Goal: Task Accomplishment & Management: Complete application form

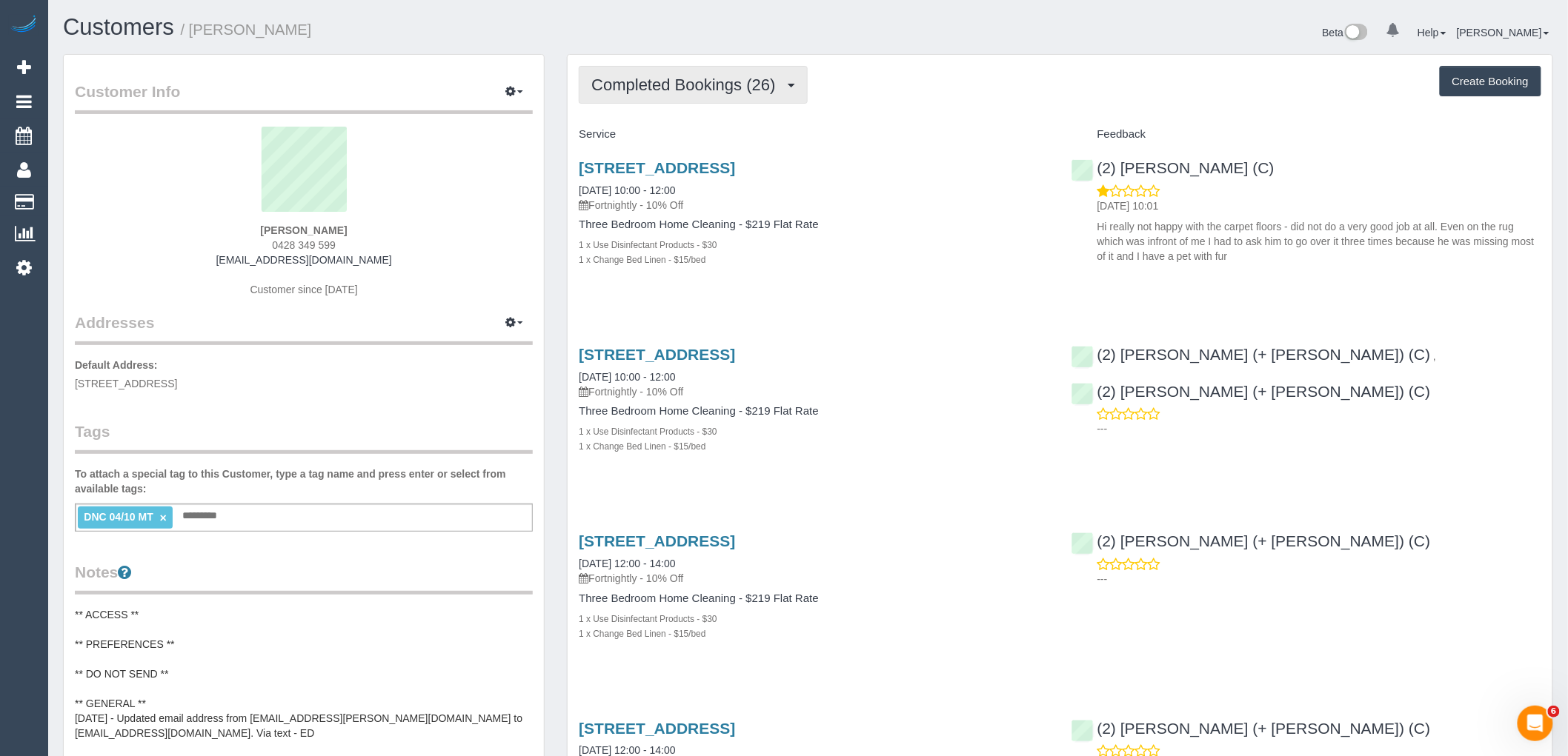
click at [700, 81] on span "Completed Bookings (26)" at bounding box center [687, 85] width 191 height 19
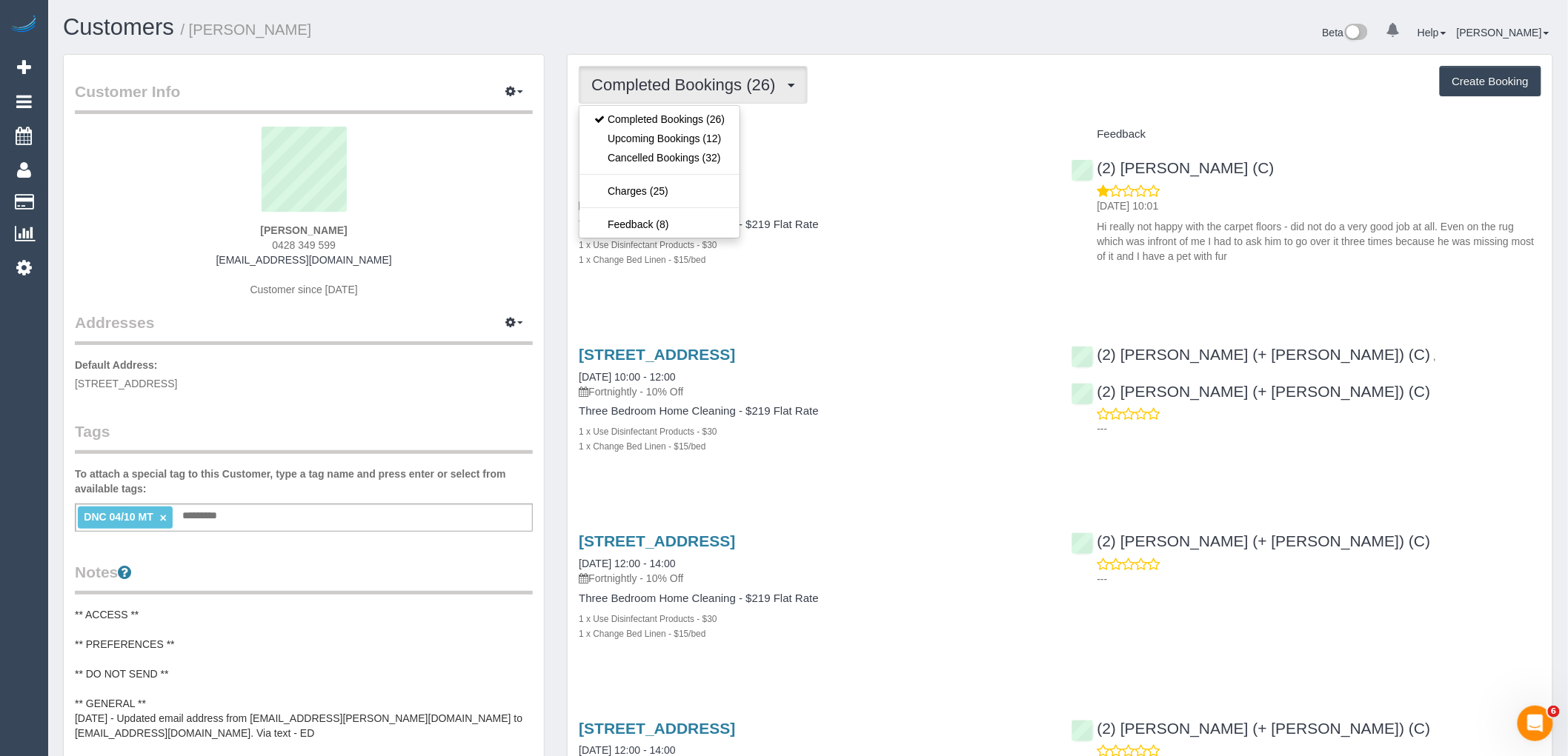
click at [958, 126] on div "Service" at bounding box center [813, 135] width 492 height 25
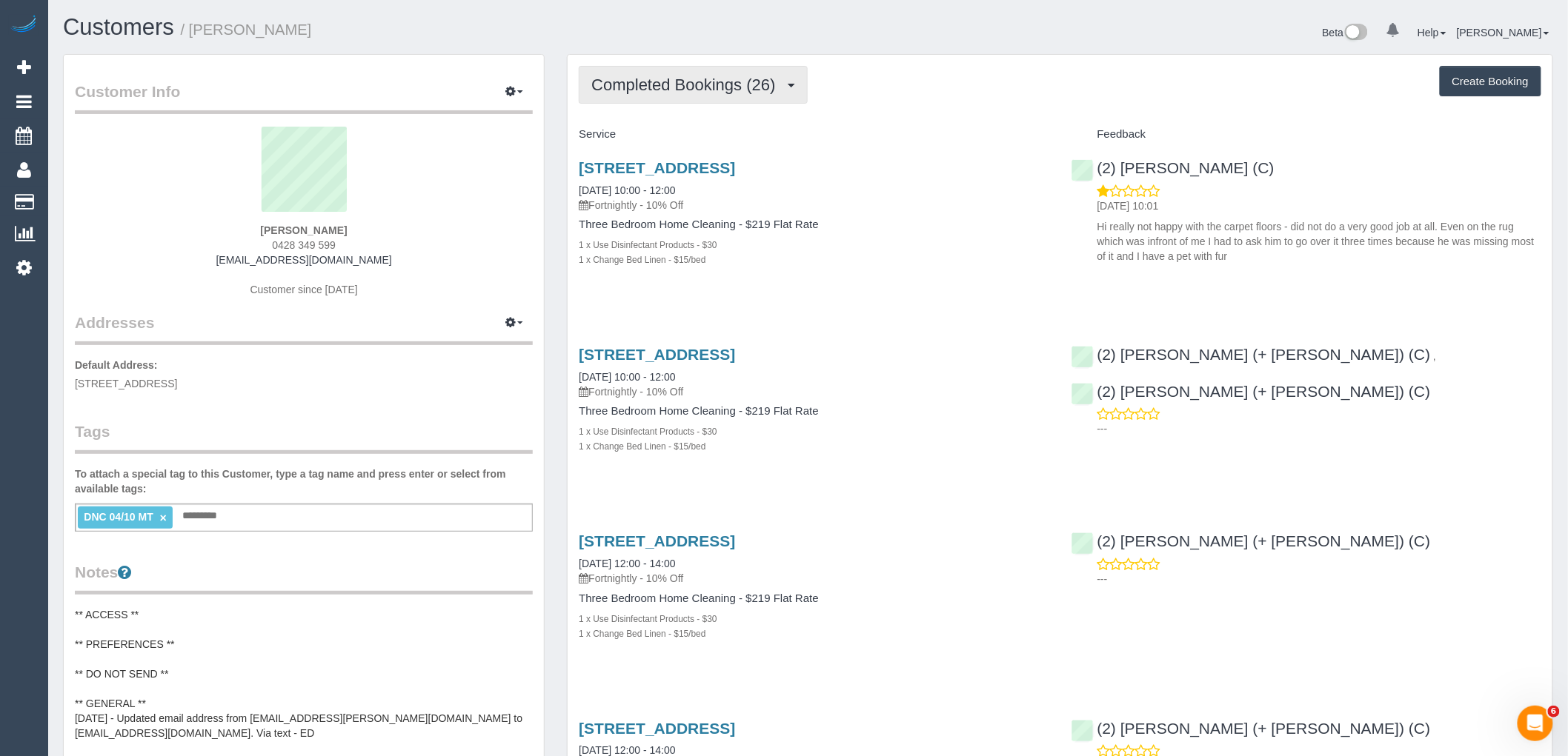
click at [728, 86] on span "Completed Bookings (26)" at bounding box center [687, 85] width 191 height 19
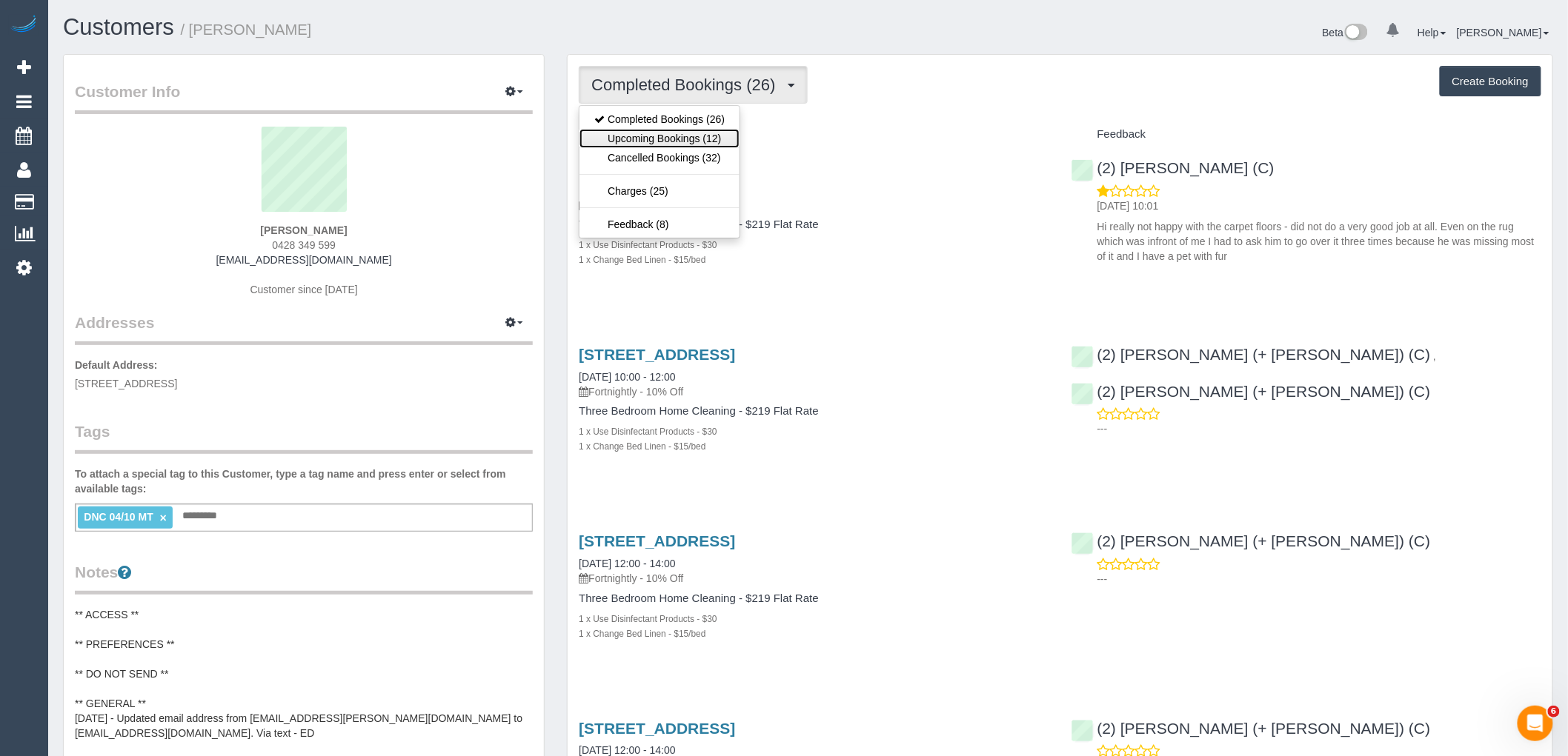
click at [708, 135] on link "Upcoming Bookings (12)" at bounding box center [659, 139] width 160 height 20
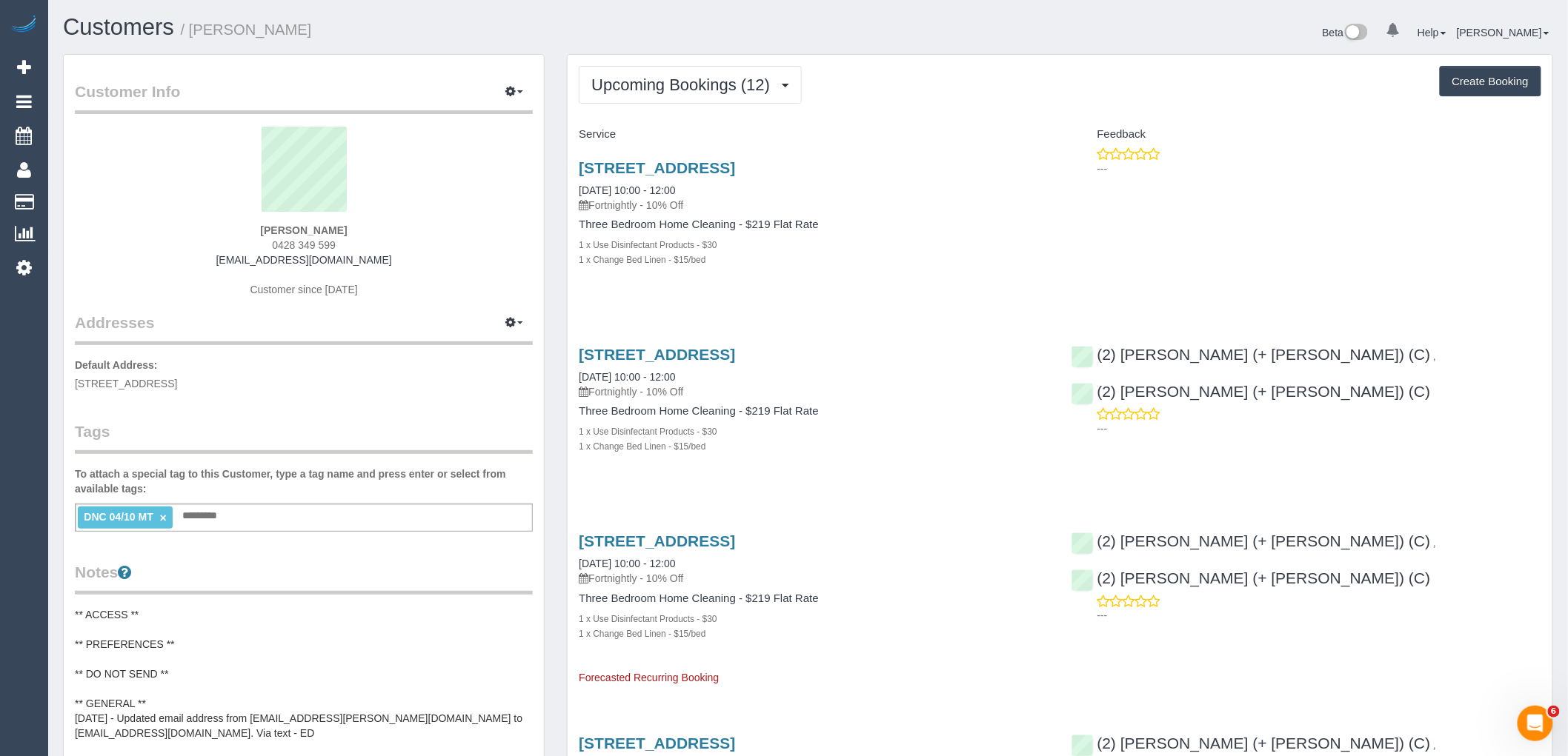
click at [1486, 71] on button "Create Booking" at bounding box center [1491, 81] width 102 height 31
select select "VIC"
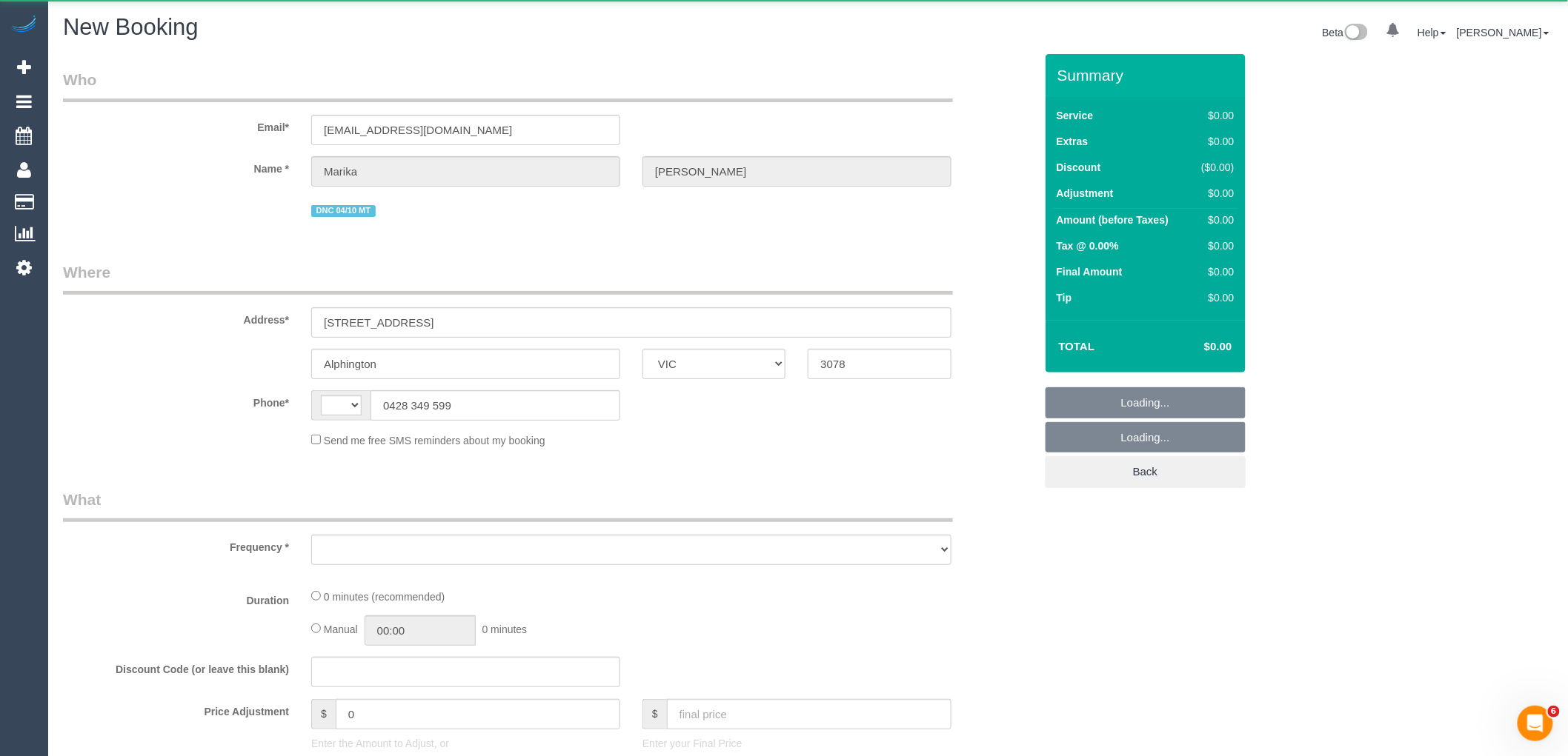
select select "string:AU"
select select "object:3251"
select select "string:stripe-pm_1RLXBw2GScqysDRVvK5ZxH2Y"
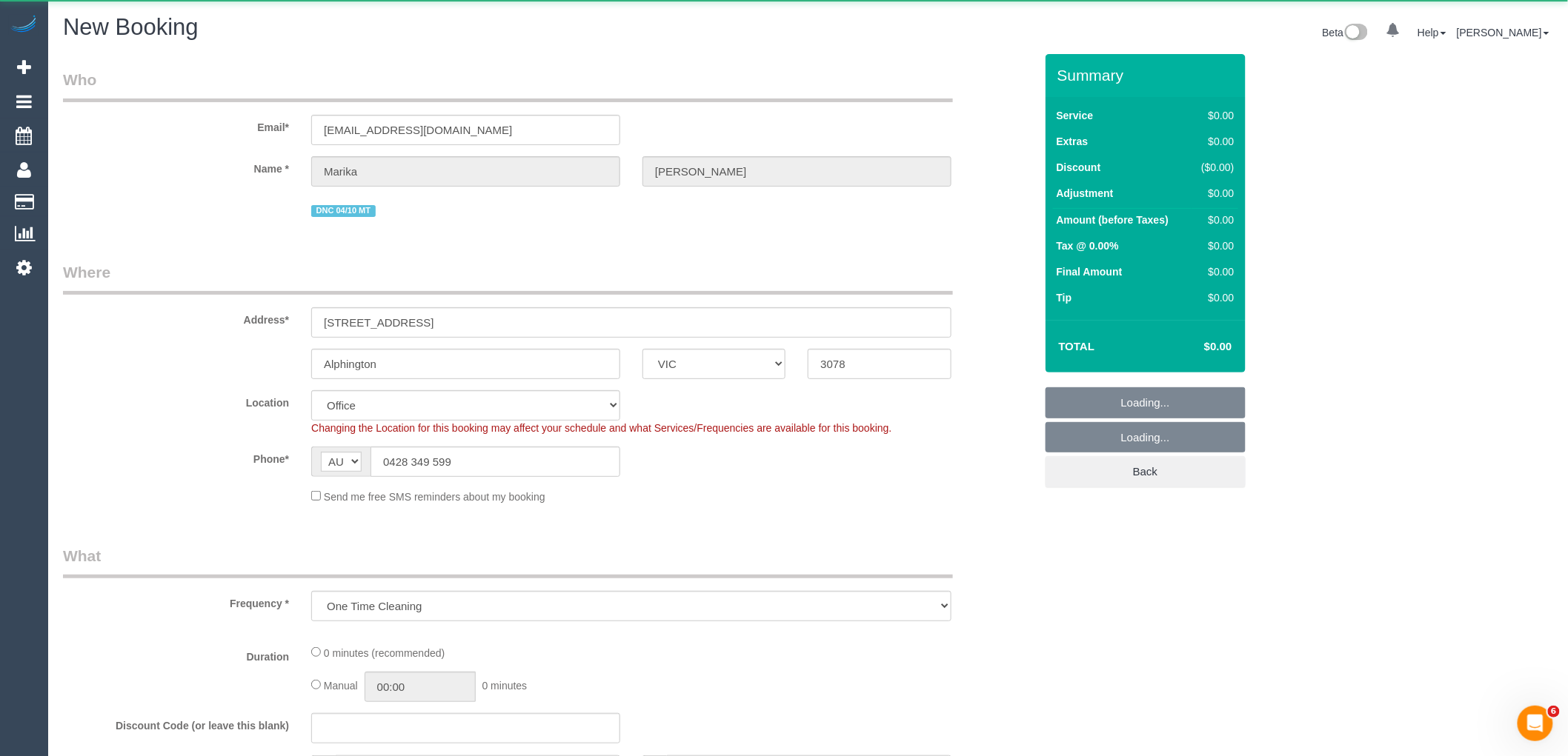
select select "object:3258"
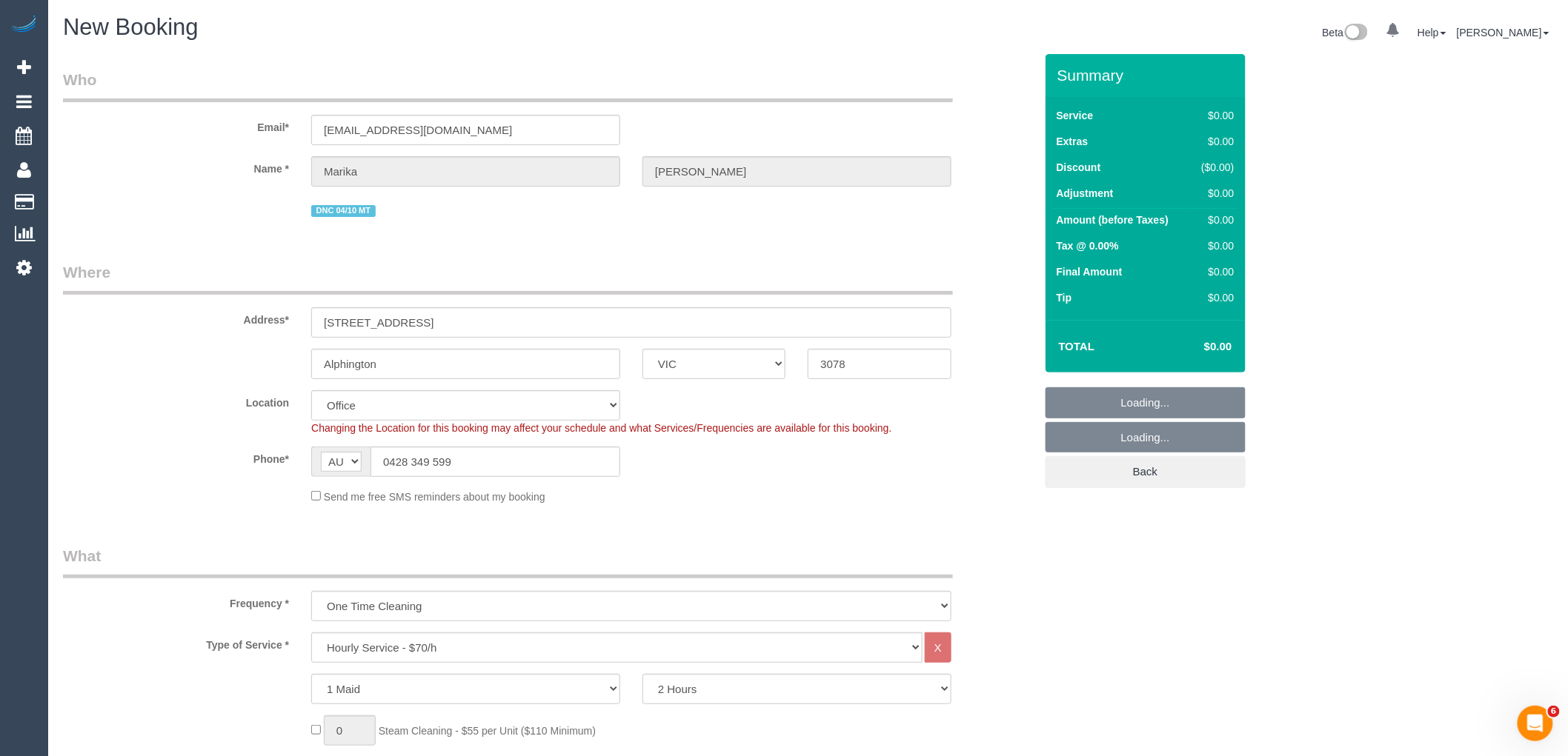
select select "58"
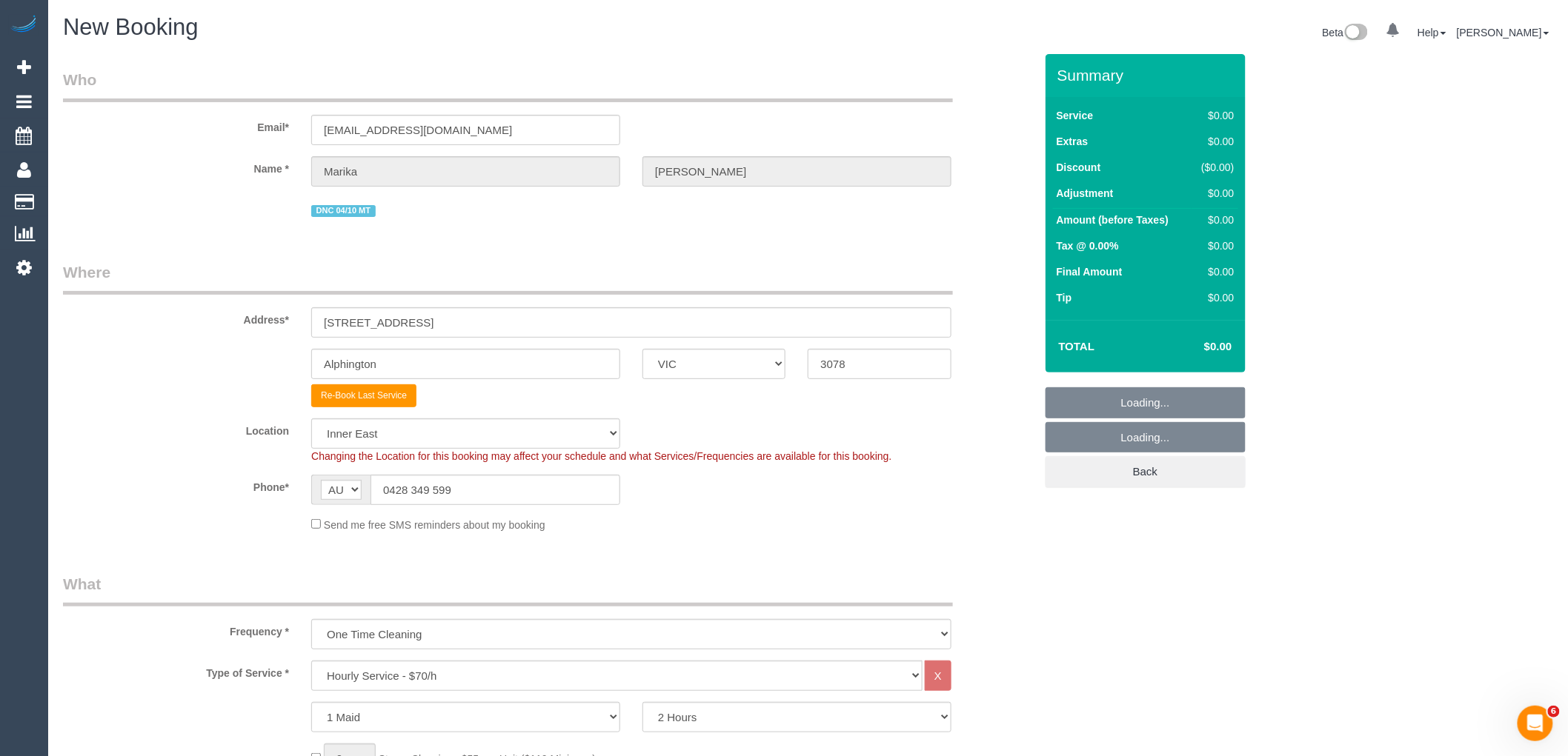
select select "object:4715"
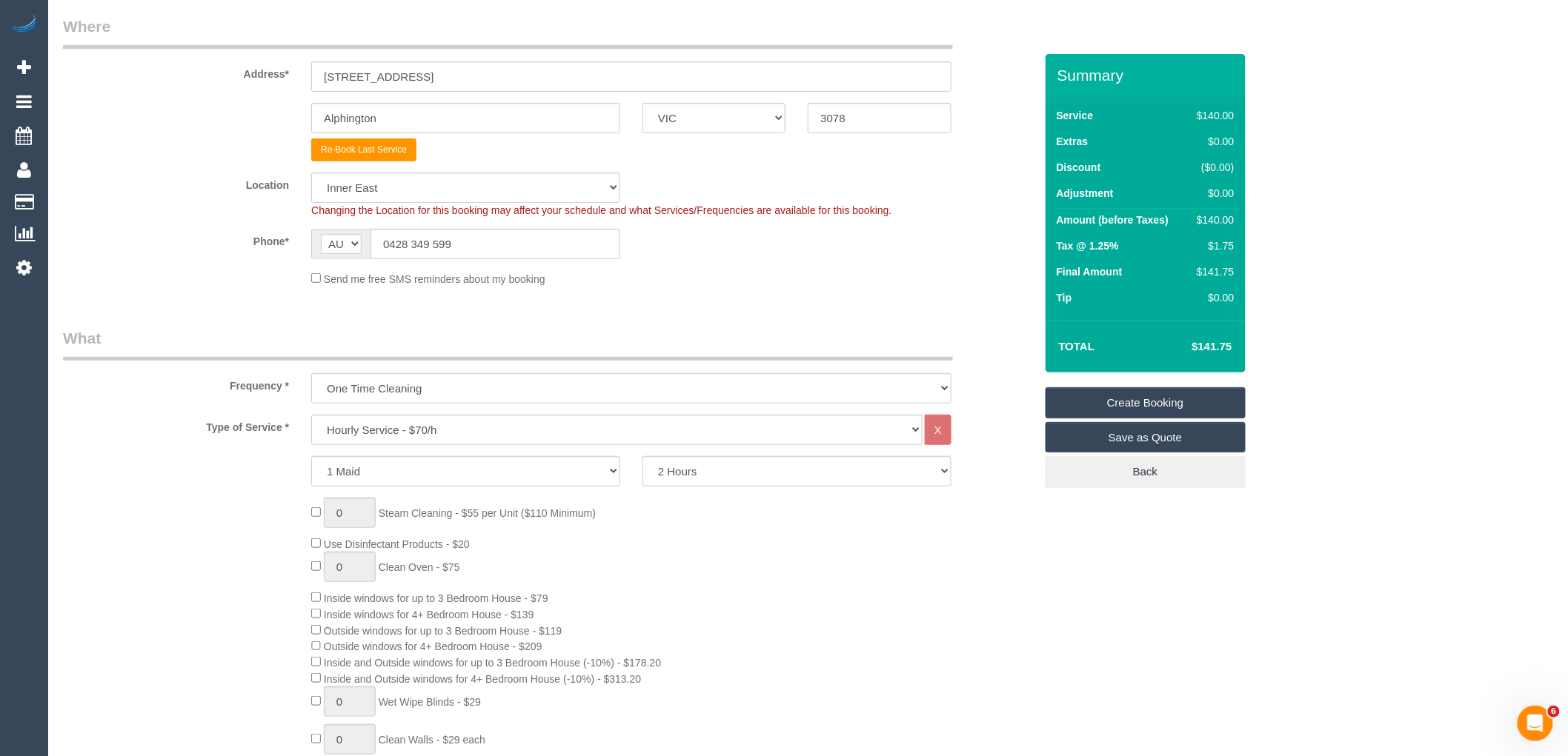
scroll to position [247, 0]
click at [438, 178] on select "Office City East (North) East (South) Inner East Inner North (East) Inner North…" at bounding box center [465, 187] width 309 height 31
select select "50"
click at [311, 173] on select "Office City East (North) East (South) Inner East Inner North (East) Inner North…" at bounding box center [465, 187] width 309 height 31
select select "object:5342"
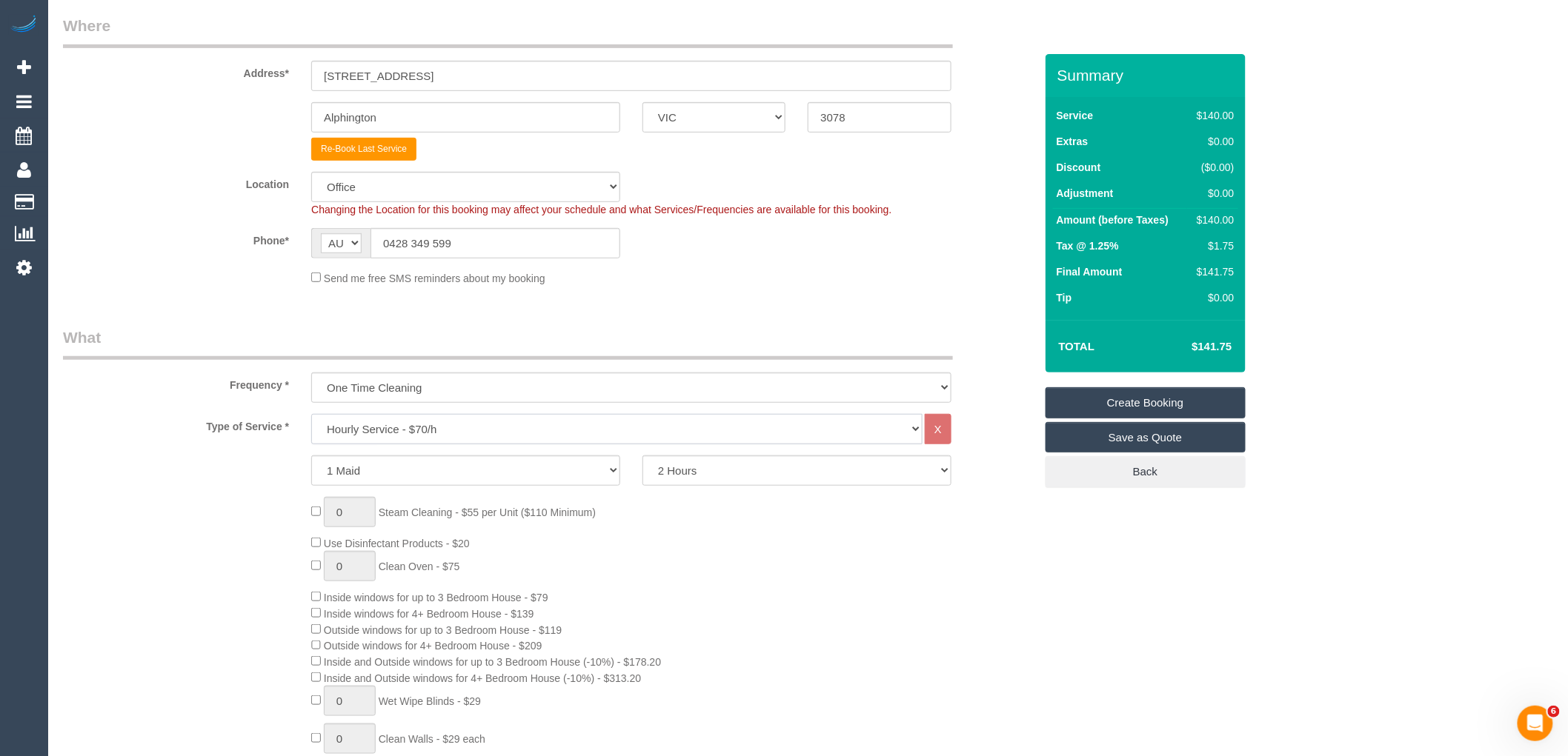
click at [462, 423] on select "Hourly Service - $70/h Hourly Service - $65/h Hourly Service - $60/h Hourly Ser…" at bounding box center [616, 429] width 611 height 31
select select "28"
click at [311, 416] on select "Hourly Service - $70/h Hourly Service - $65/h Hourly Service - $60/h Hourly Ser…" at bounding box center [616, 429] width 611 height 31
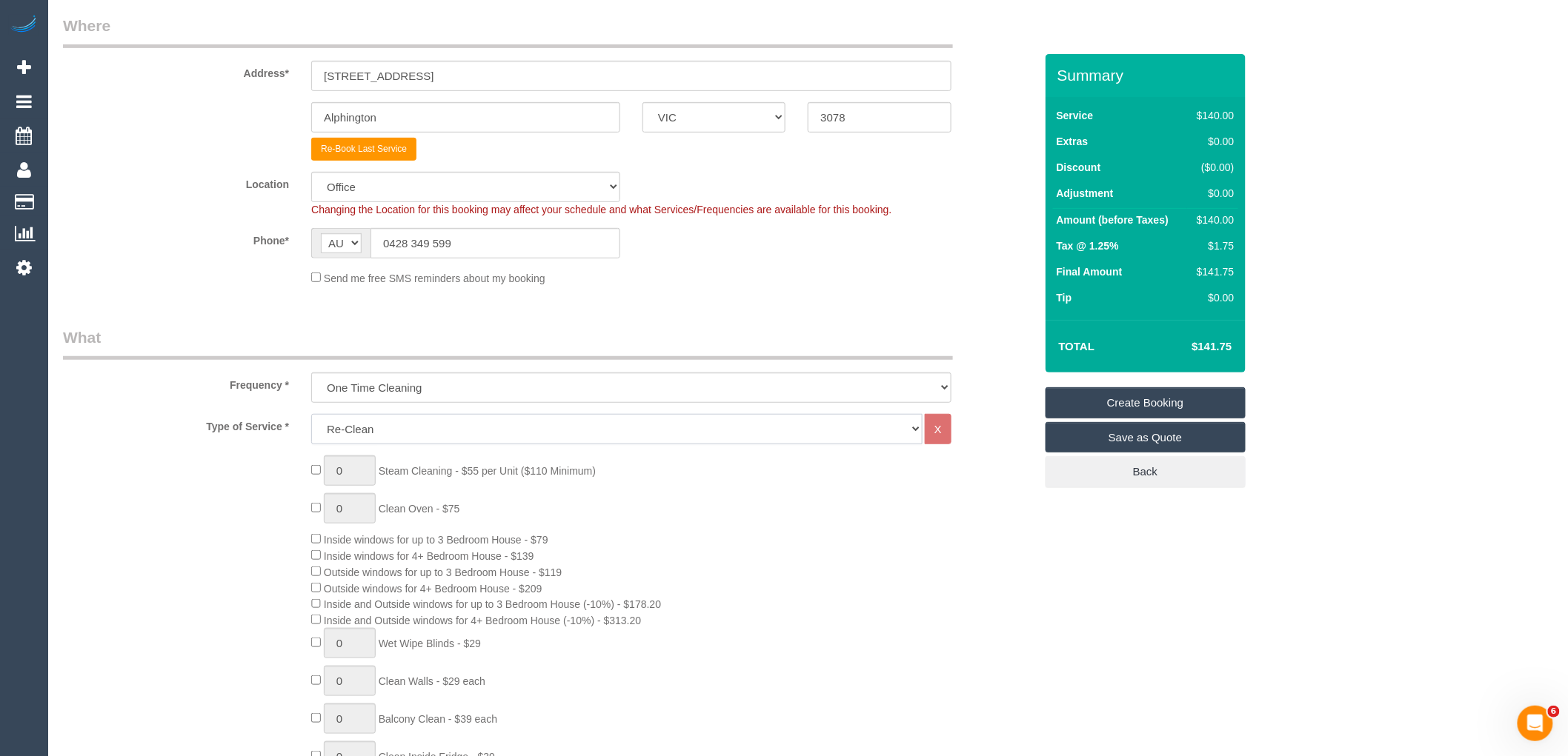
scroll to position [1070, 0]
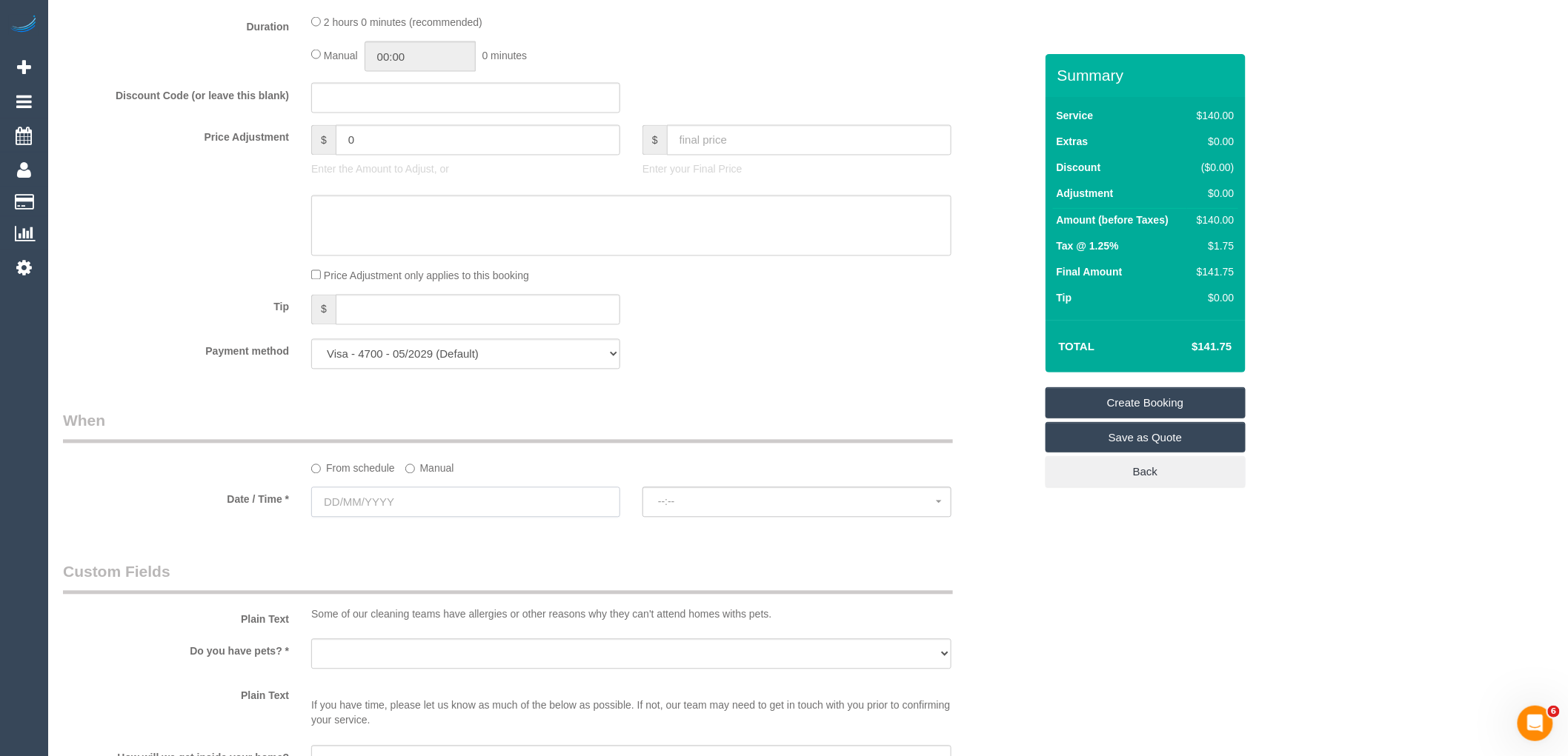
click at [406, 508] on input "text" at bounding box center [465, 502] width 309 height 31
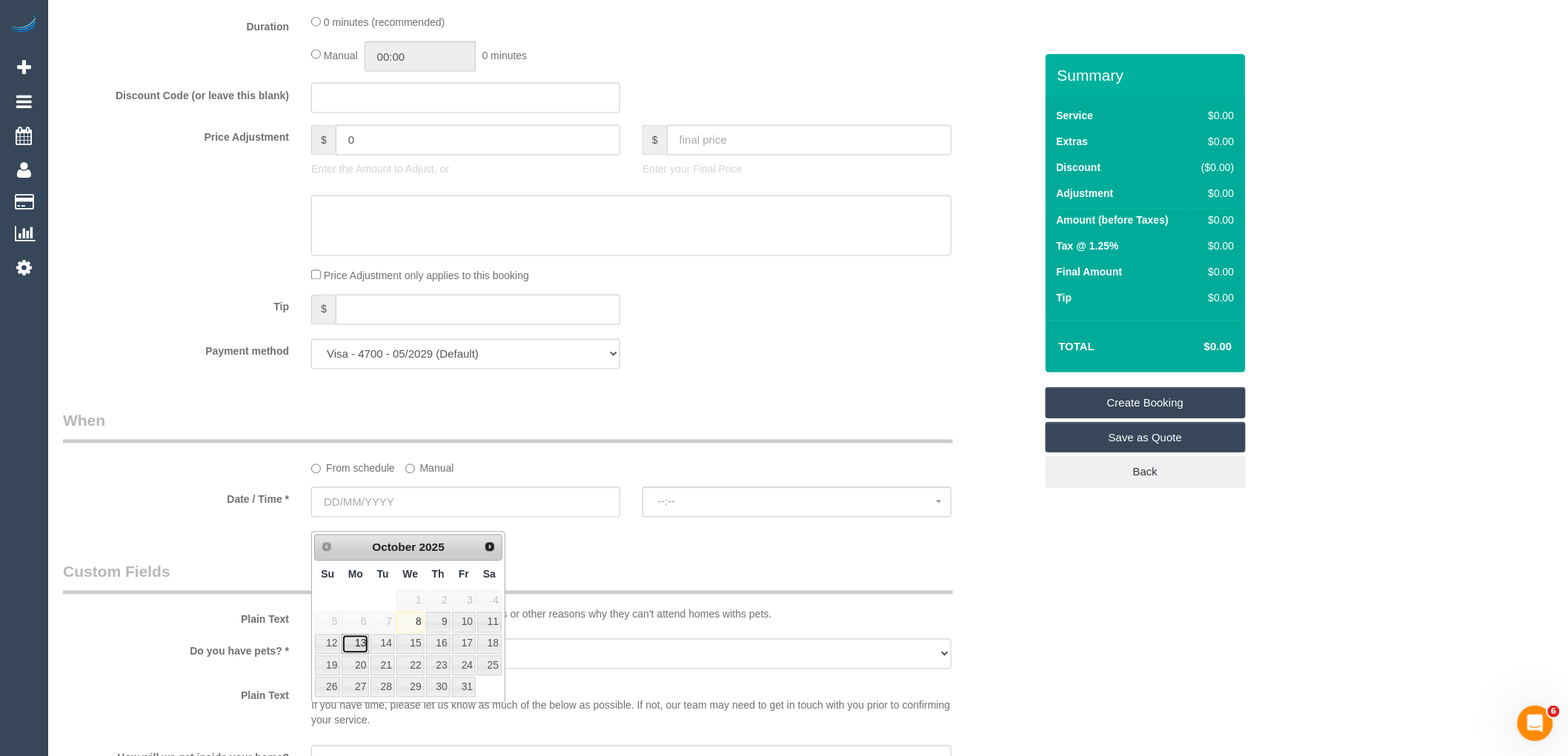
click at [359, 647] on link "13" at bounding box center [355, 645] width 27 height 20
type input "13/10/2025"
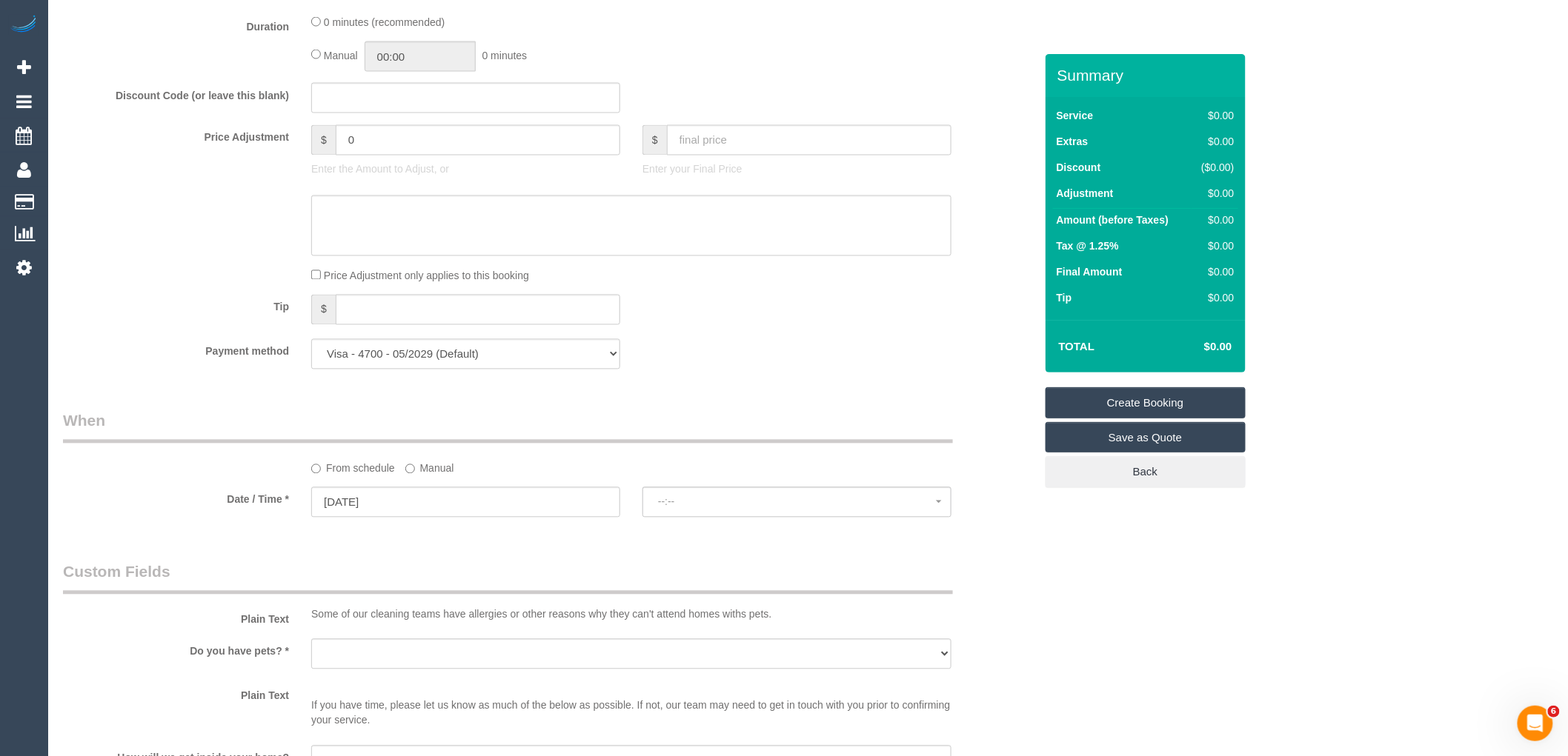
select select "spot1"
click at [442, 476] on label "Manual" at bounding box center [430, 466] width 49 height 20
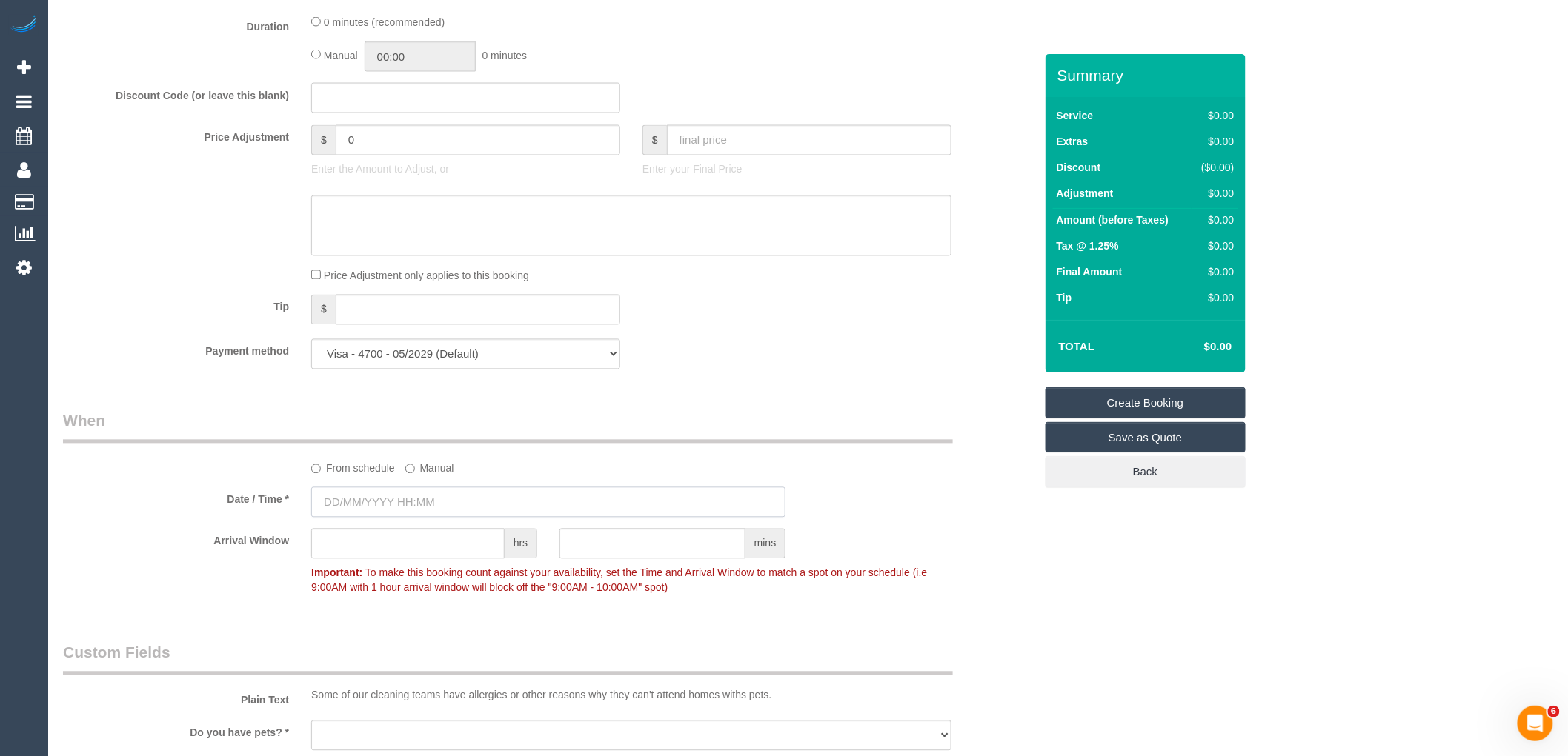
click at [370, 518] on input "text" at bounding box center [548, 502] width 474 height 31
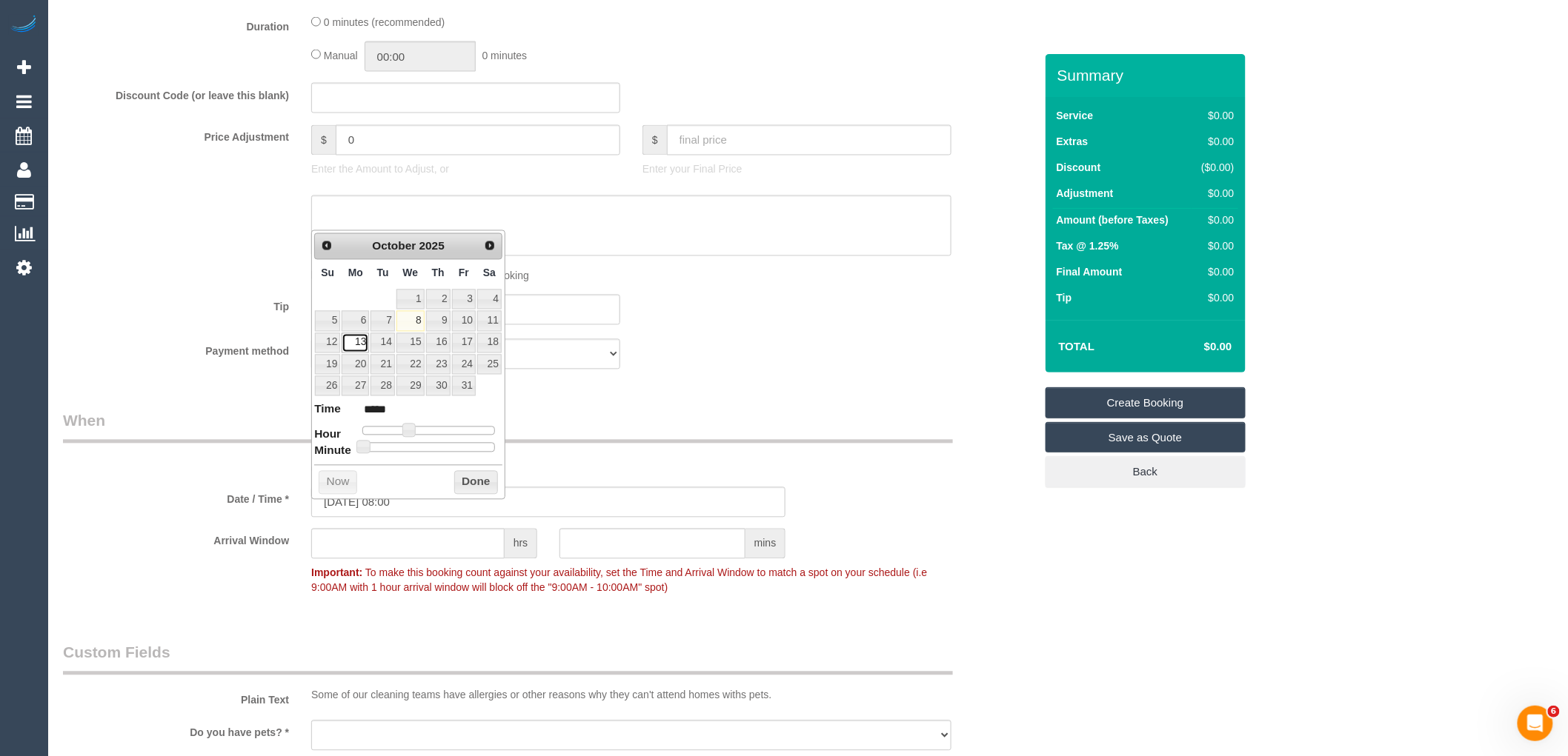
click at [357, 338] on link "13" at bounding box center [355, 344] width 27 height 20
type input "13/10/2025 09:00"
type input "*****"
type input "[DATE] 10:00"
type input "*****"
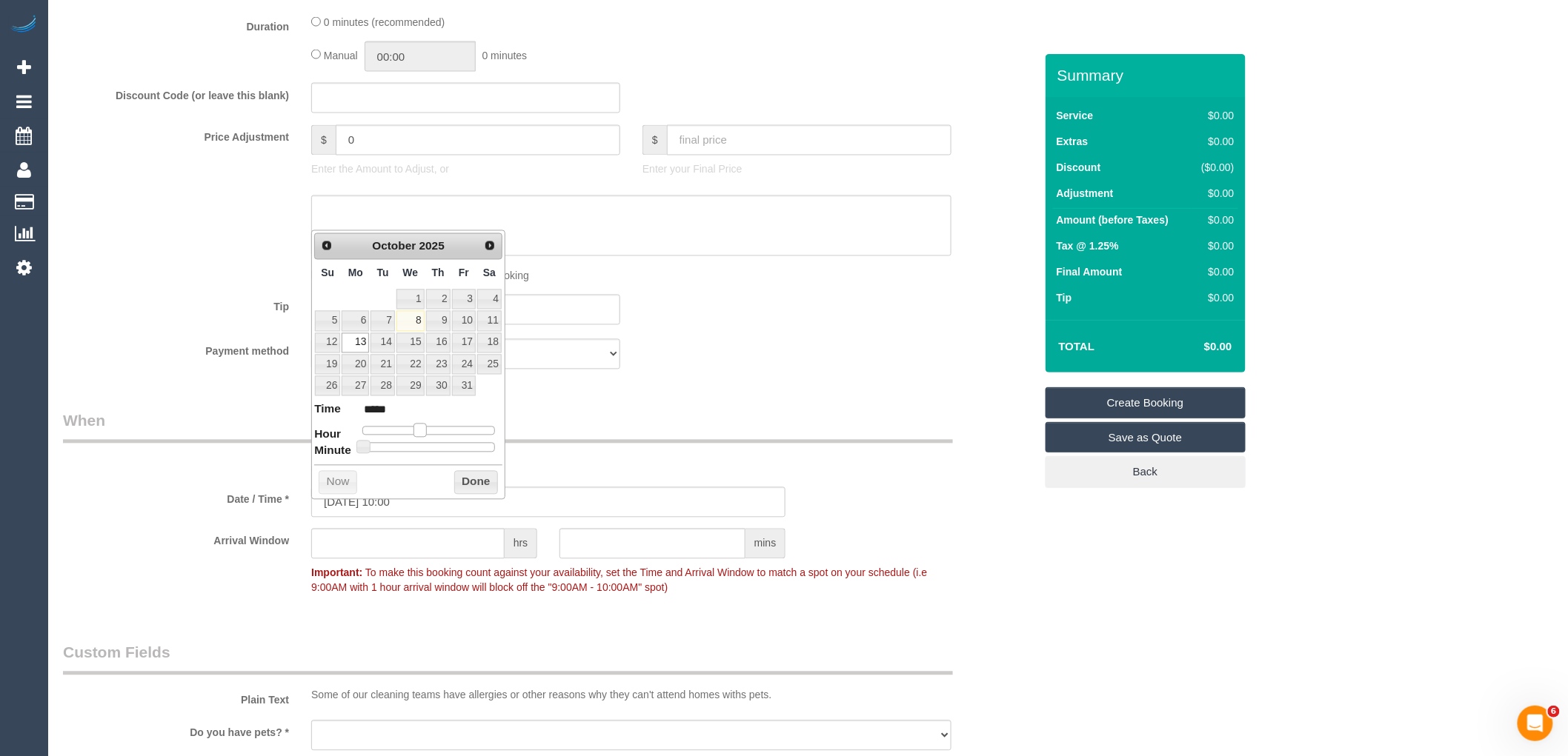
type input "13/10/2025 09:00"
type input "*****"
click at [413, 432] on span at bounding box center [414, 430] width 13 height 13
click at [470, 483] on button "Done" at bounding box center [476, 483] width 44 height 23
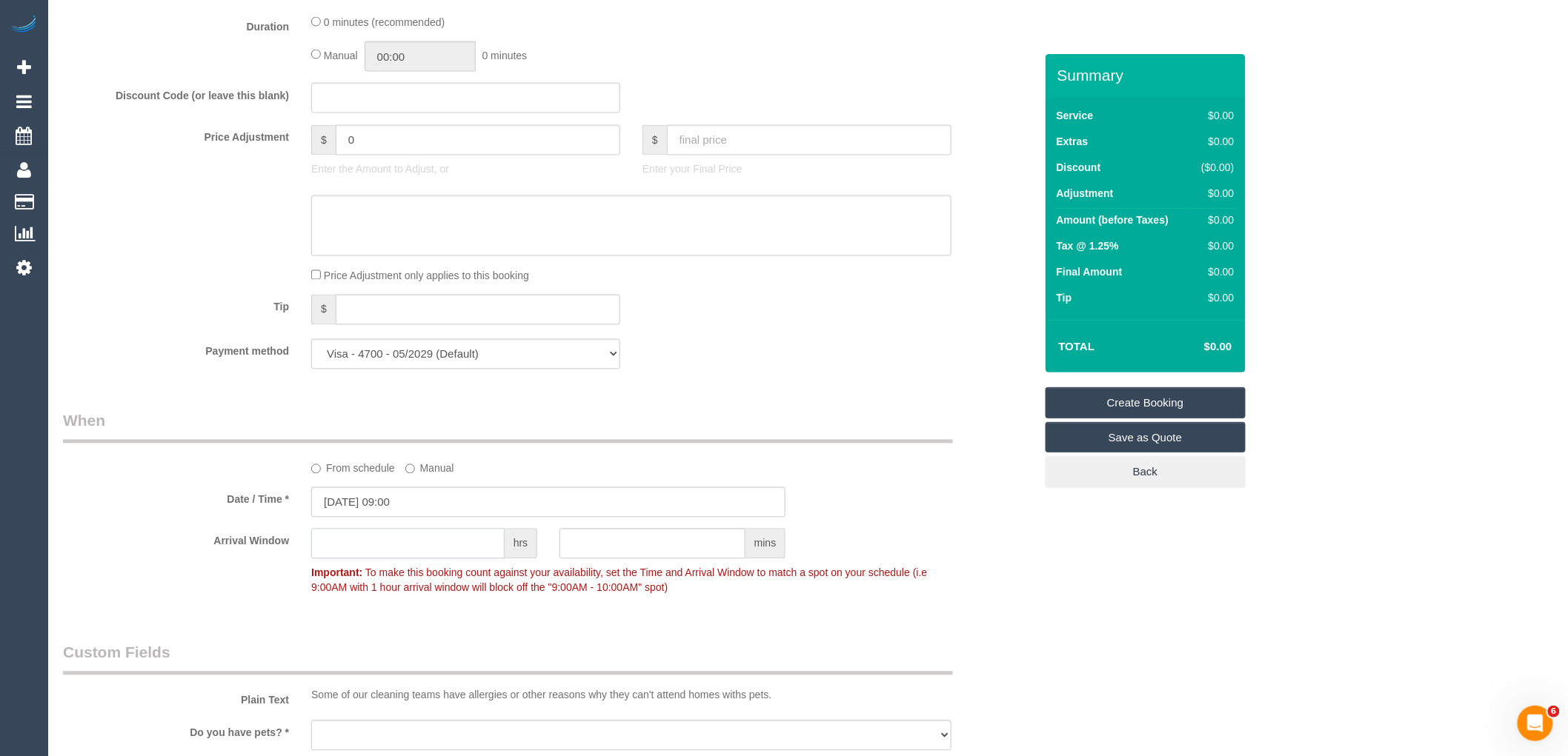
click at [482, 560] on input "text" at bounding box center [407, 544] width 193 height 31
type input "6"
click at [463, 649] on div "Who Email* marika@archconstructionlawyers.com.au Name * Marika Michaloudakis DN…" at bounding box center [548, 344] width 993 height 2719
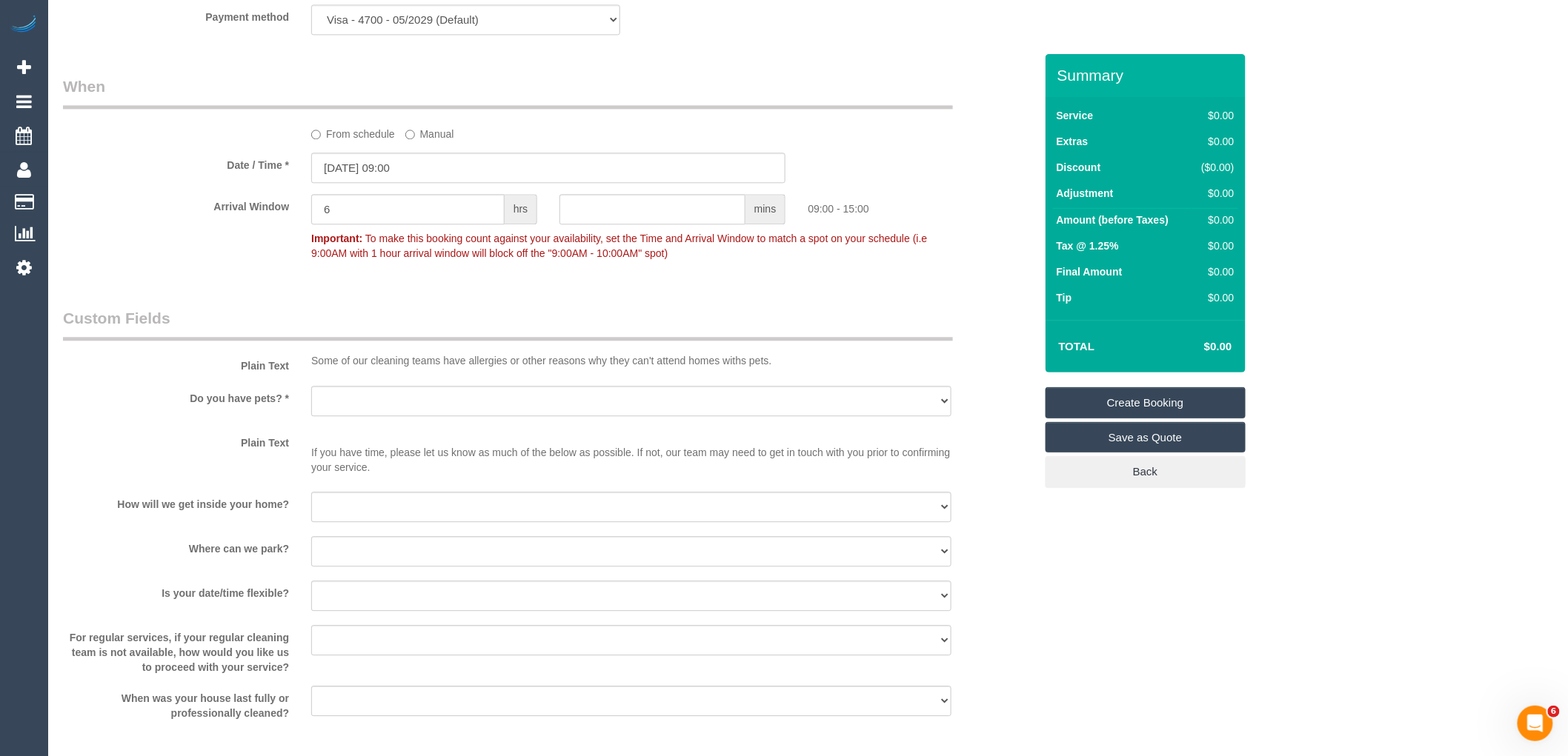
scroll to position [1564, 0]
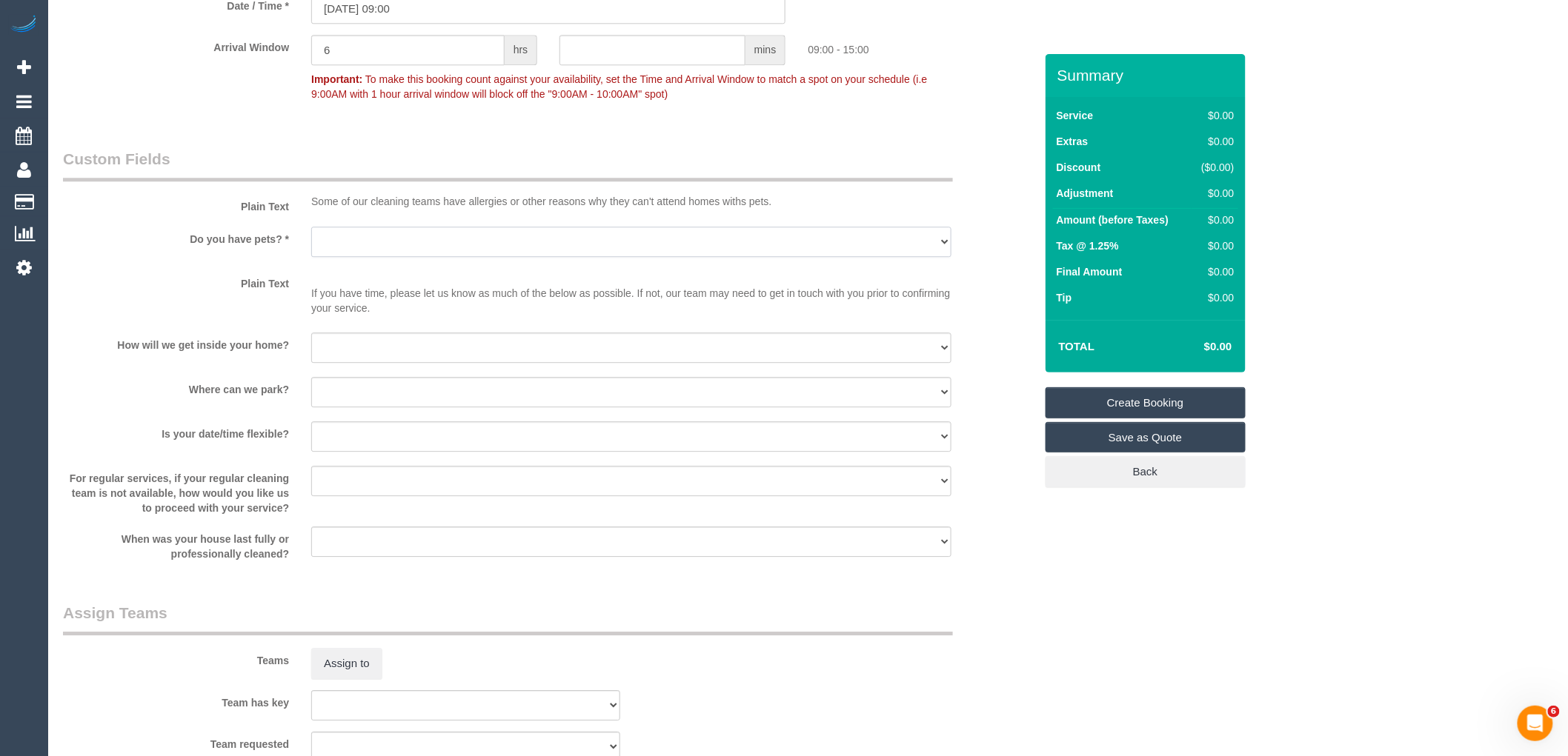
click at [335, 254] on select "Yes - Cats Yes - Dogs No pets Yes - Dogs and Cats Yes - Other" at bounding box center [631, 242] width 640 height 31
select select "number:28"
click at [311, 239] on select "Yes - Cats Yes - Dogs No pets Yes - Dogs and Cats Yes - Other" at bounding box center [631, 242] width 640 height 31
click at [328, 350] on select "I will be home Key will be left (please provide details below) Lock box/Access …" at bounding box center [631, 347] width 640 height 31
select select "number:14"
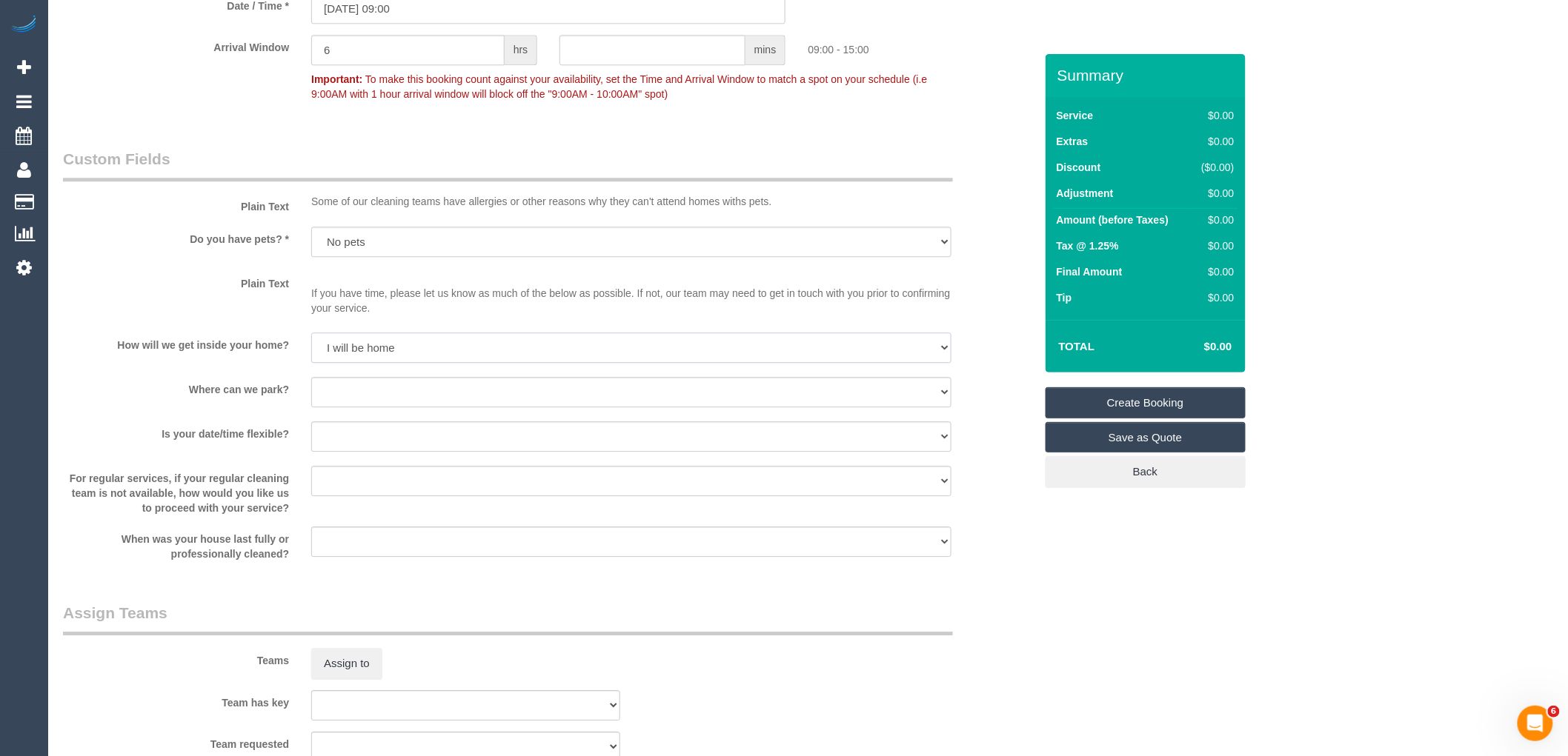
click at [311, 346] on select "I will be home Key will be left (please provide details below) Lock box/Access …" at bounding box center [631, 347] width 640 height 31
click at [368, 408] on select "I will provide parking on-site Free street parking Paid street parking (cost wi…" at bounding box center [631, 392] width 640 height 31
select select "number:19"
click at [311, 391] on select "I will provide parking on-site Free street parking Paid street parking (cost wi…" at bounding box center [631, 392] width 640 height 31
click at [365, 452] on select "Yes - date and time Yes - date but not time Yes - time but not date No - No fle…" at bounding box center [631, 436] width 640 height 31
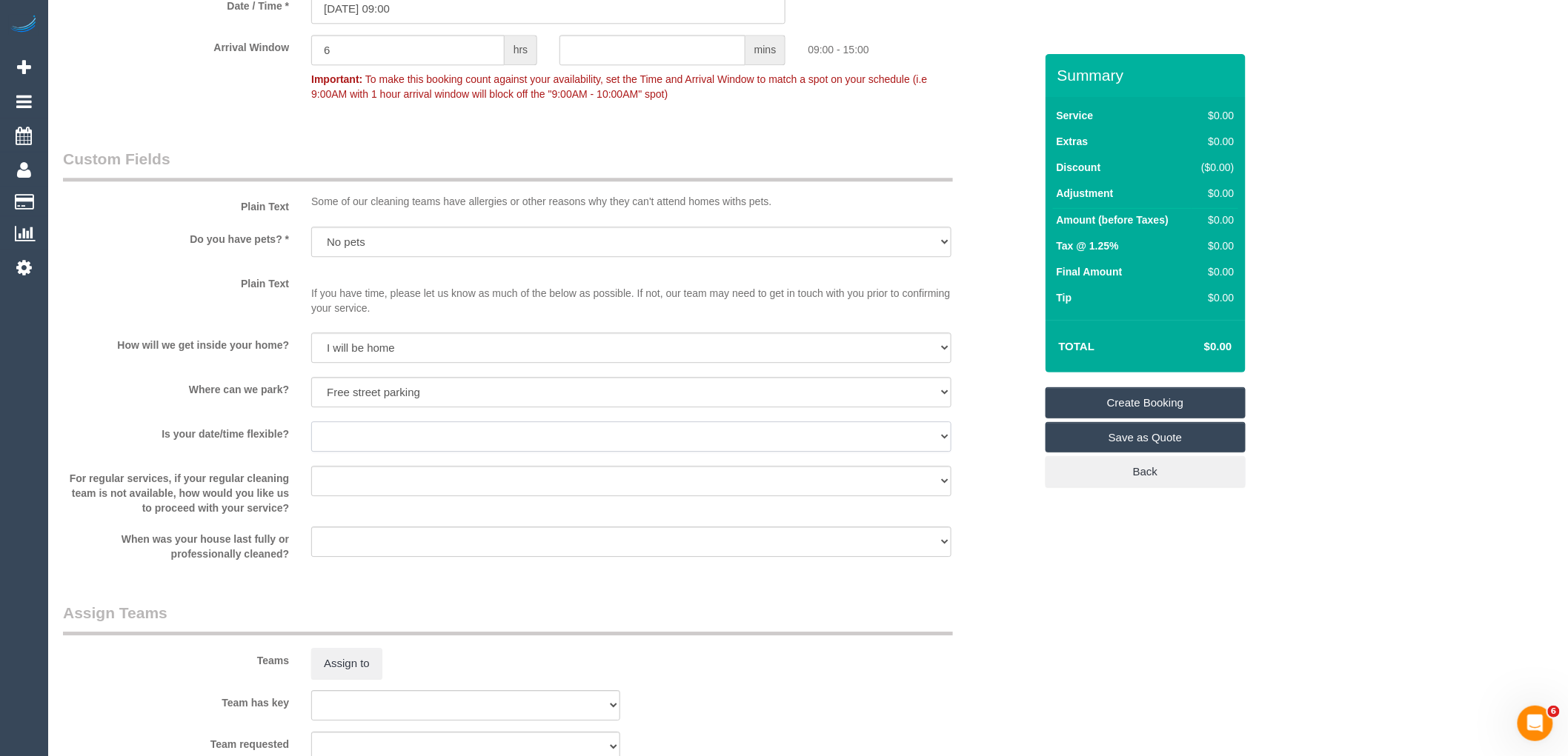
click at [311, 435] on select "Yes - date and time Yes - date but not time Yes - time but not date No - No fle…" at bounding box center [631, 436] width 640 height 31
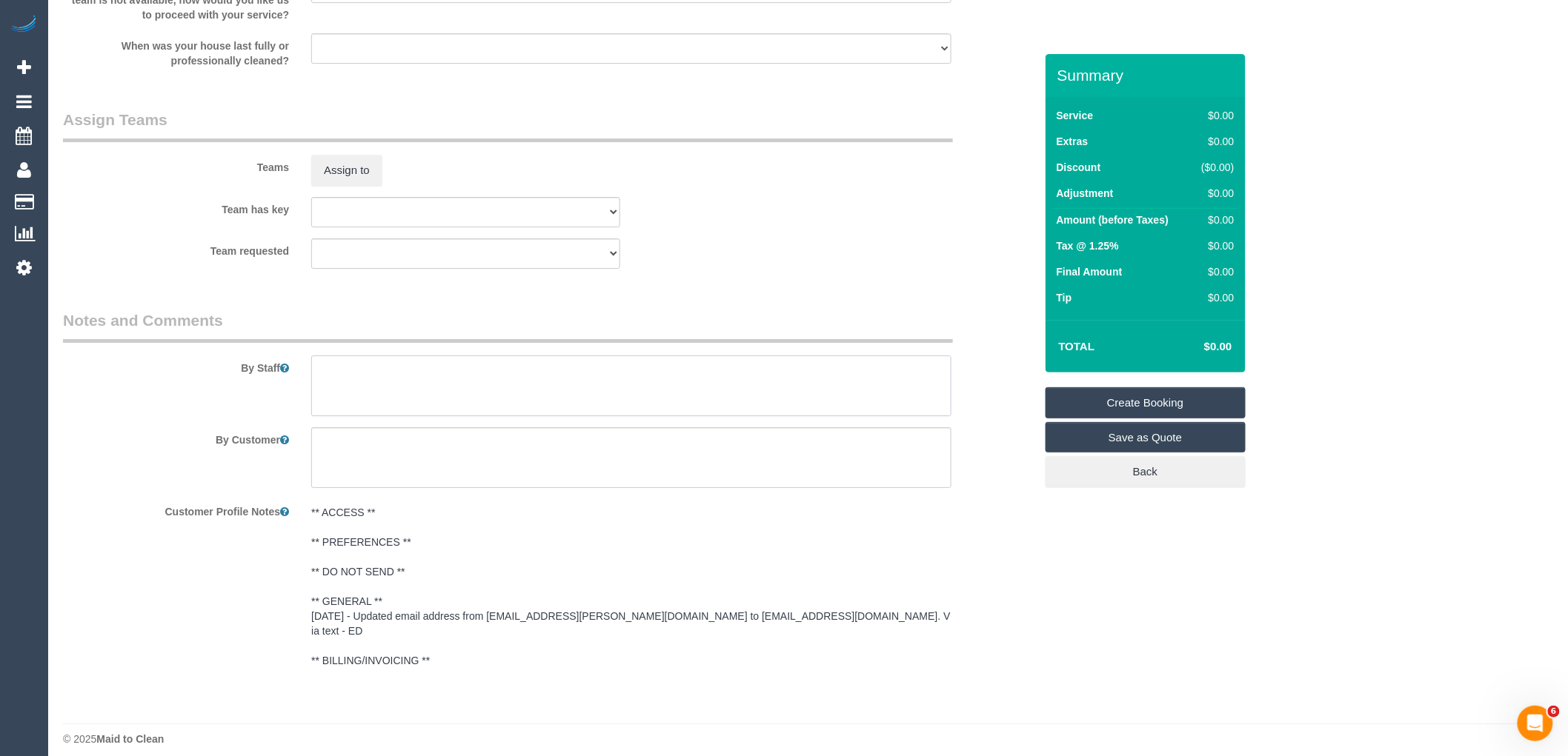
click at [408, 409] on textarea at bounding box center [631, 386] width 640 height 61
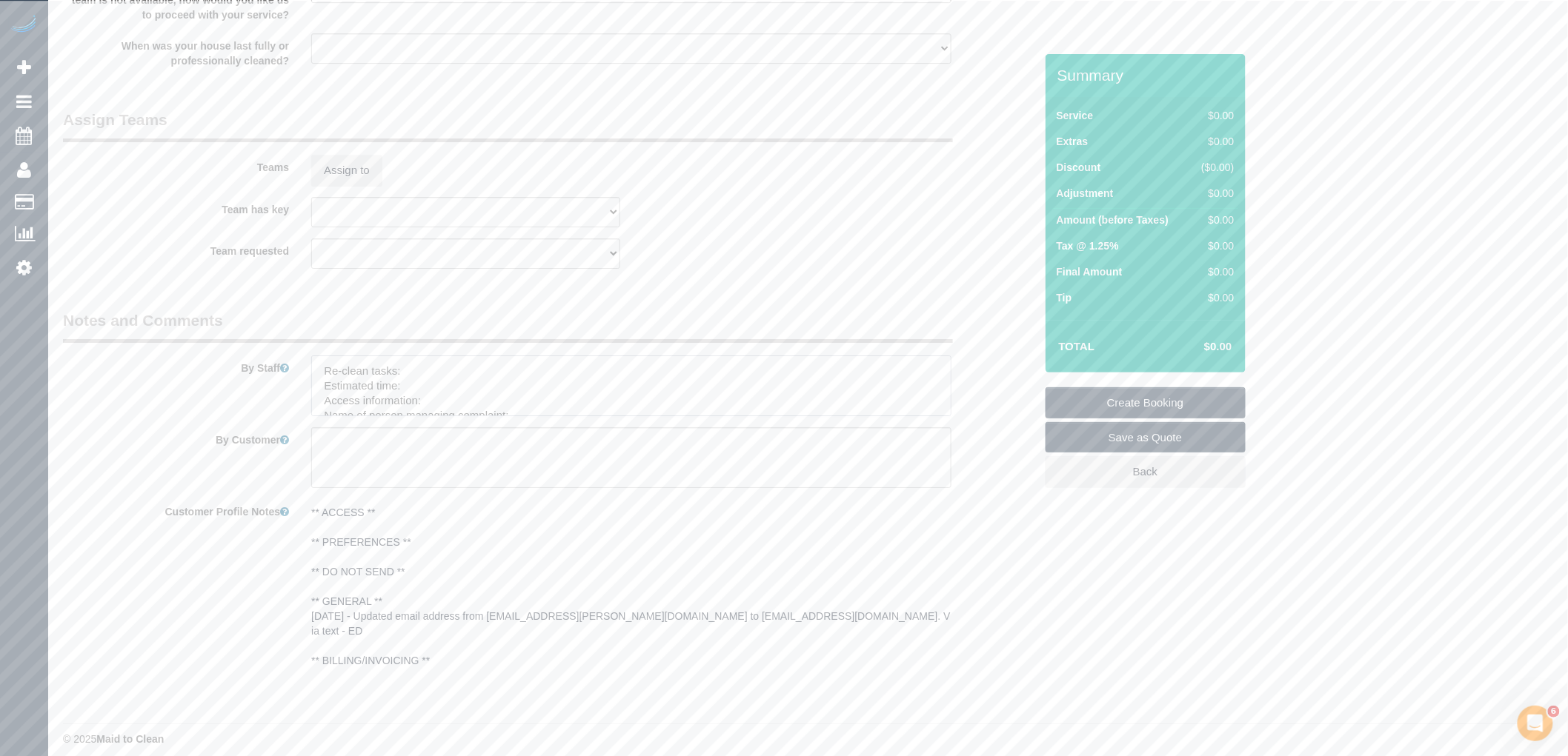
click at [430, 386] on textarea at bounding box center [631, 386] width 640 height 61
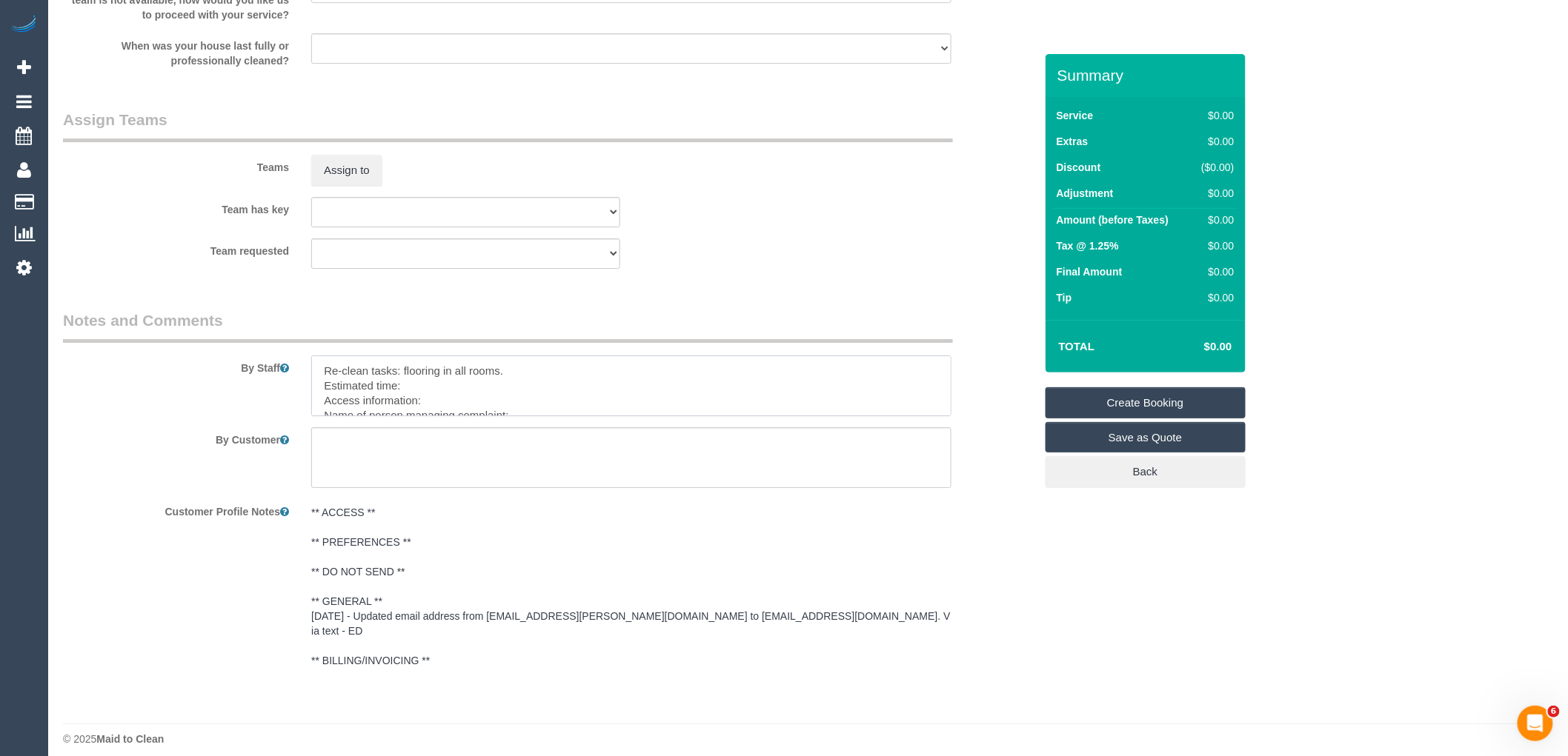
click at [441, 402] on textarea at bounding box center [631, 386] width 640 height 61
click at [561, 416] on textarea at bounding box center [631, 386] width 640 height 61
click at [438, 416] on textarea at bounding box center [631, 386] width 640 height 61
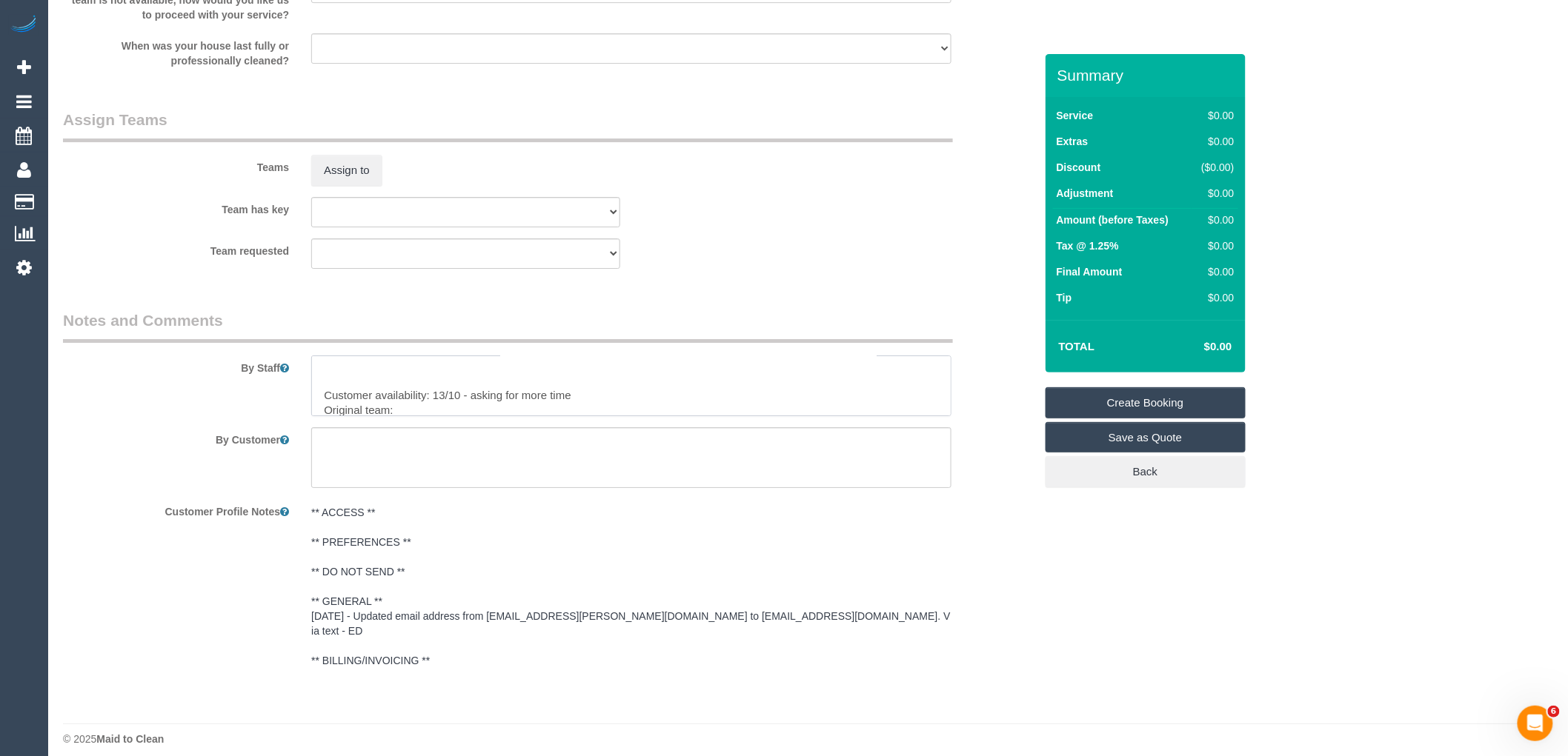
paste textarea "(2) Sewmina De Silva (C) -"
click at [589, 488] on textarea at bounding box center [631, 458] width 640 height 61
click at [551, 416] on textarea at bounding box center [631, 386] width 640 height 61
click at [564, 409] on textarea at bounding box center [631, 386] width 640 height 61
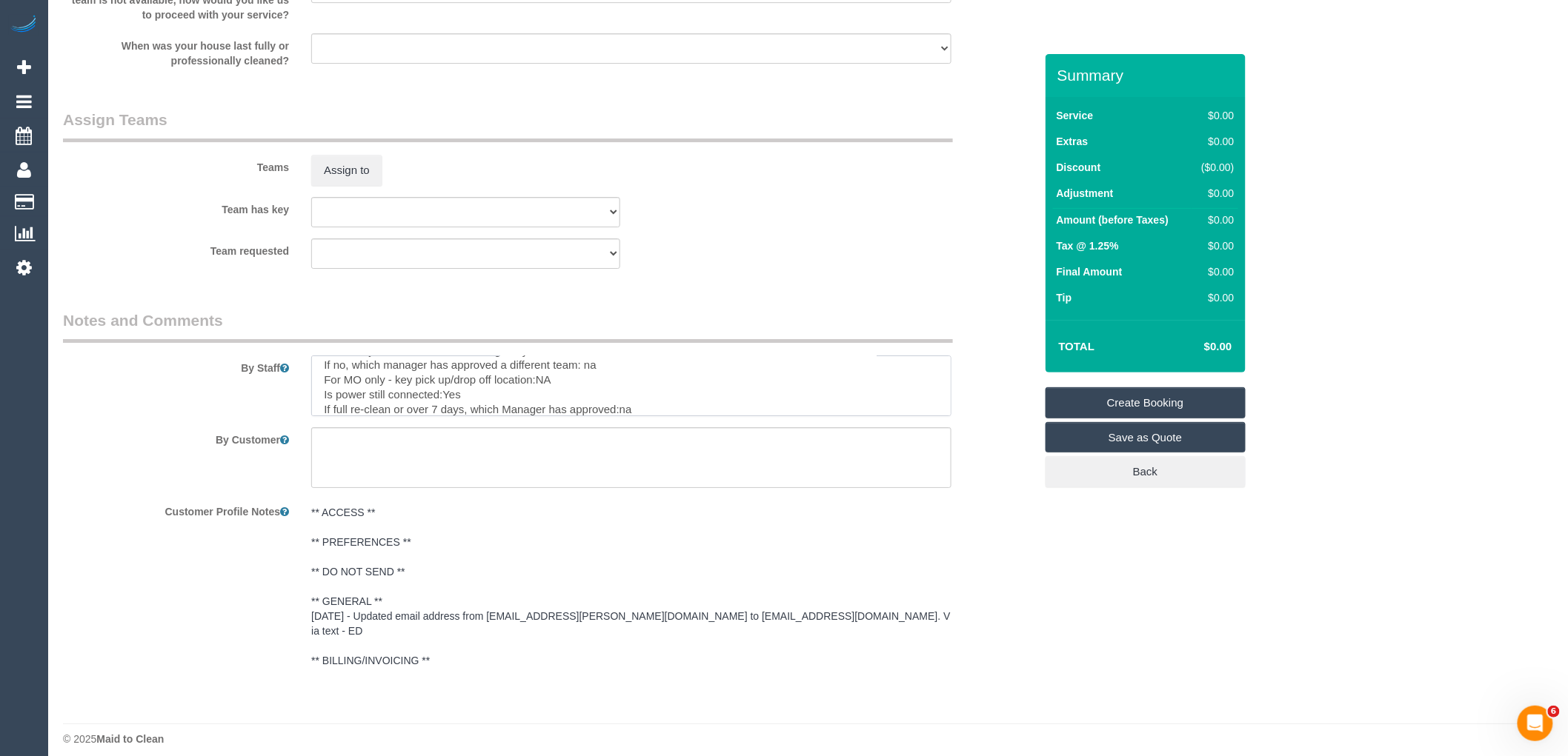
scroll to position [213, 0]
click at [469, 416] on textarea at bounding box center [631, 386] width 640 height 61
click at [446, 409] on textarea at bounding box center [631, 386] width 640 height 61
click at [530, 395] on textarea at bounding box center [631, 386] width 640 height 61
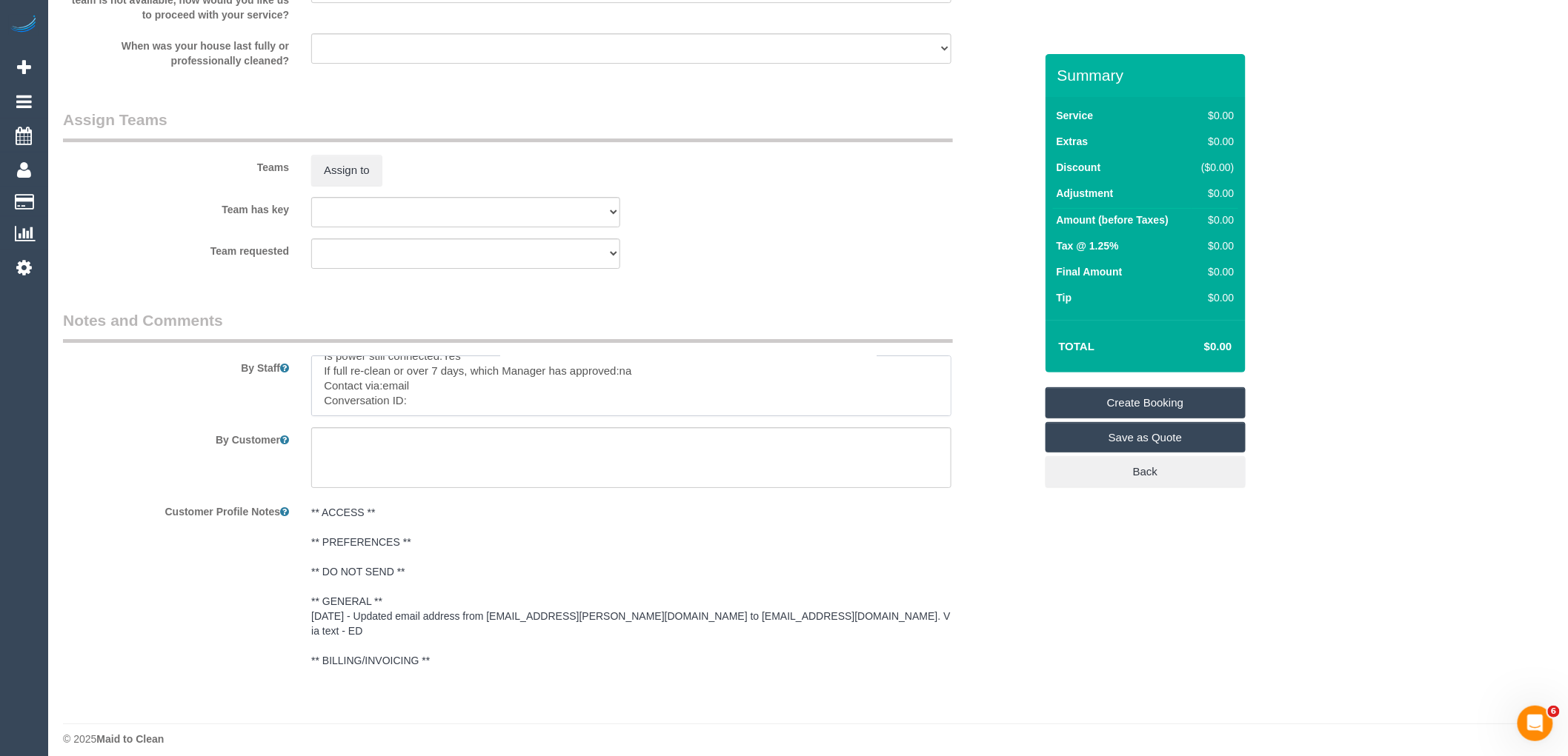
click at [489, 416] on textarea at bounding box center [631, 386] width 640 height 61
click at [467, 383] on textarea at bounding box center [631, 386] width 640 height 61
click at [450, 403] on textarea at bounding box center [631, 386] width 640 height 61
paste textarea "cnv_1fj007yw"
type textarea "Re-clean tasks: flooring in all rooms. Estimated time: 1-1.5 hours Access infor…"
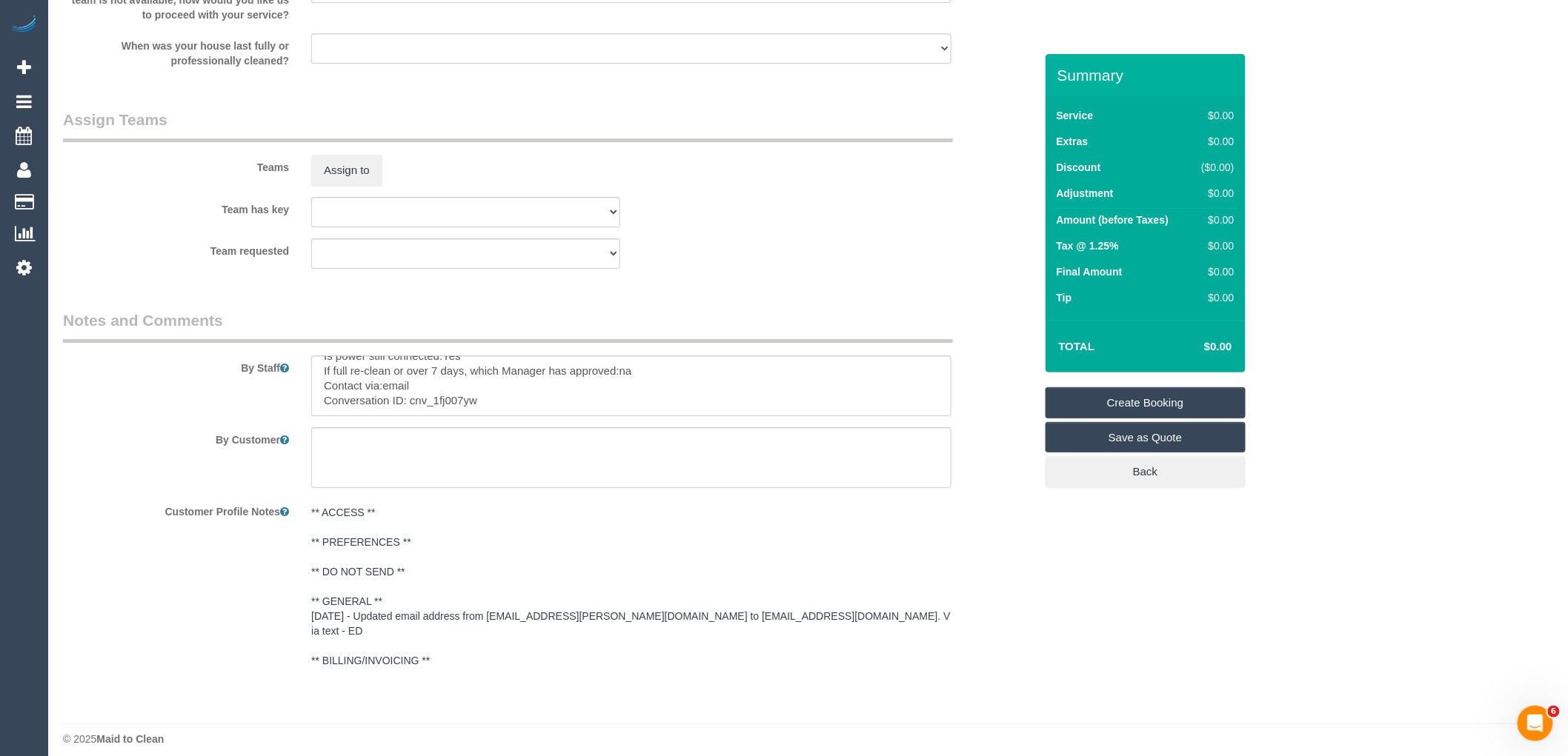
click at [1182, 405] on link "Create Booking" at bounding box center [1145, 403] width 200 height 31
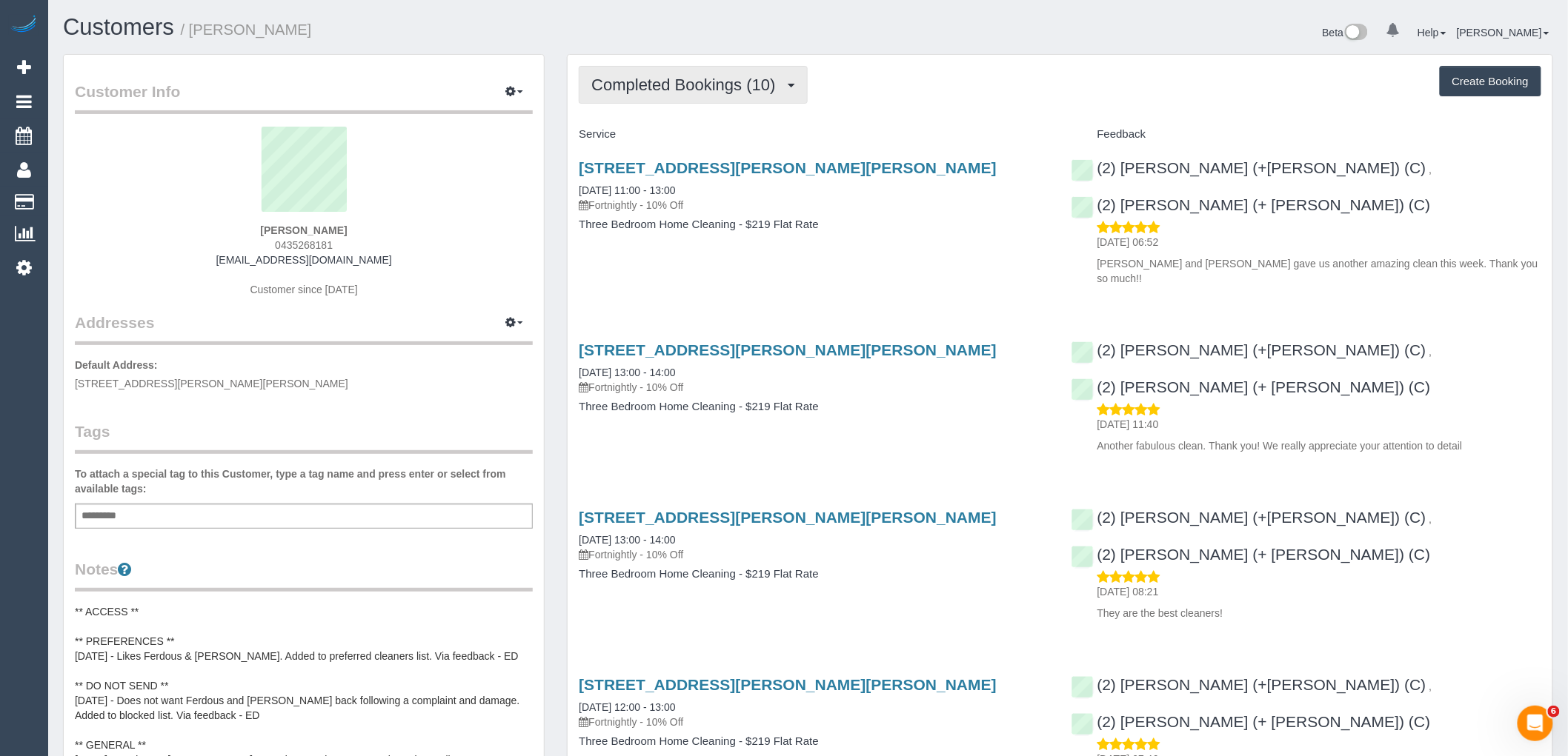
click at [734, 89] on span "Completed Bookings (10)" at bounding box center [687, 85] width 191 height 19
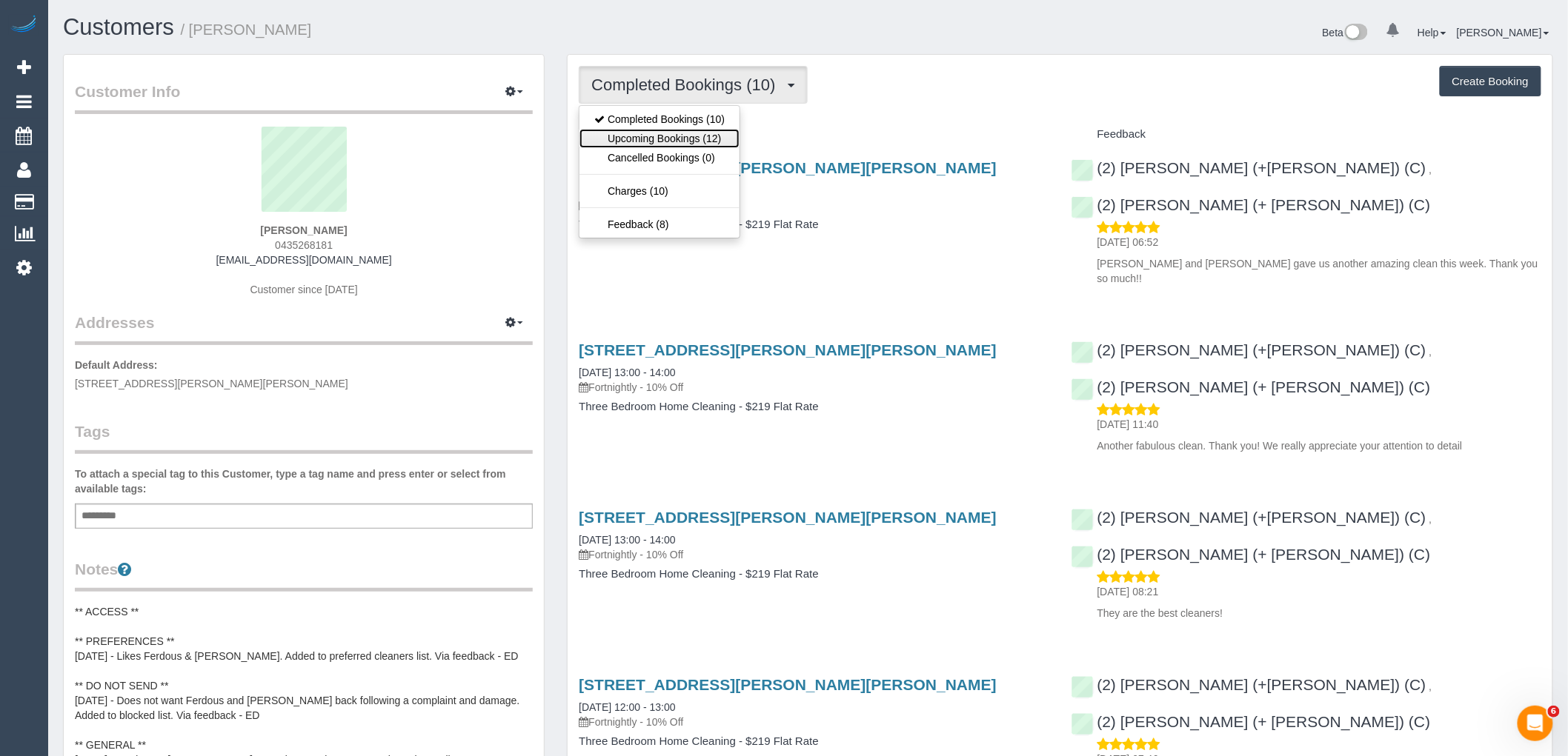
click at [731, 143] on link "Upcoming Bookings (12)" at bounding box center [659, 139] width 160 height 20
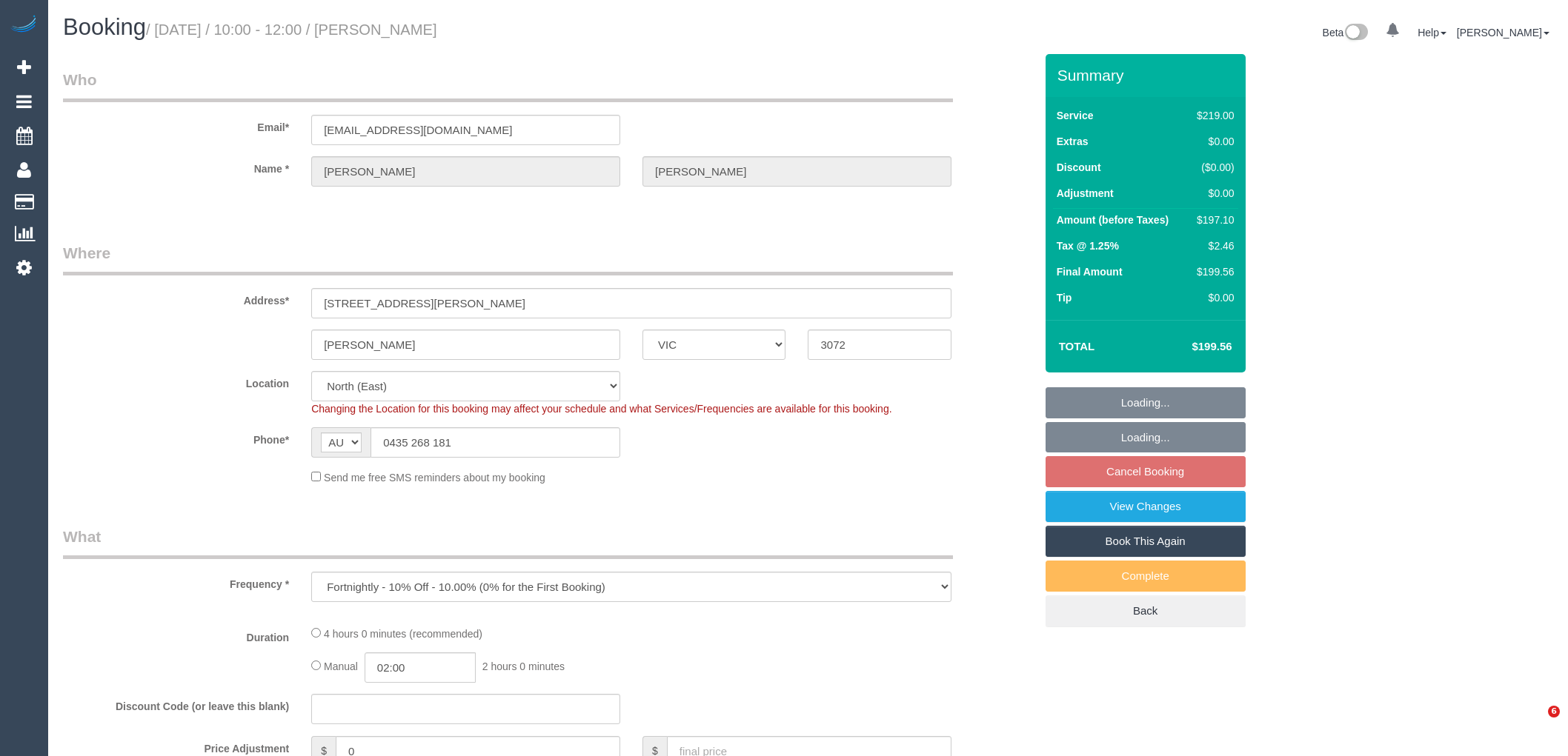
select select "VIC"
select select "string:stripe-pm_1RLXQJ2GScqysDRVdTkU3jsz"
select select "number:27"
select select "number:14"
select select "number:19"
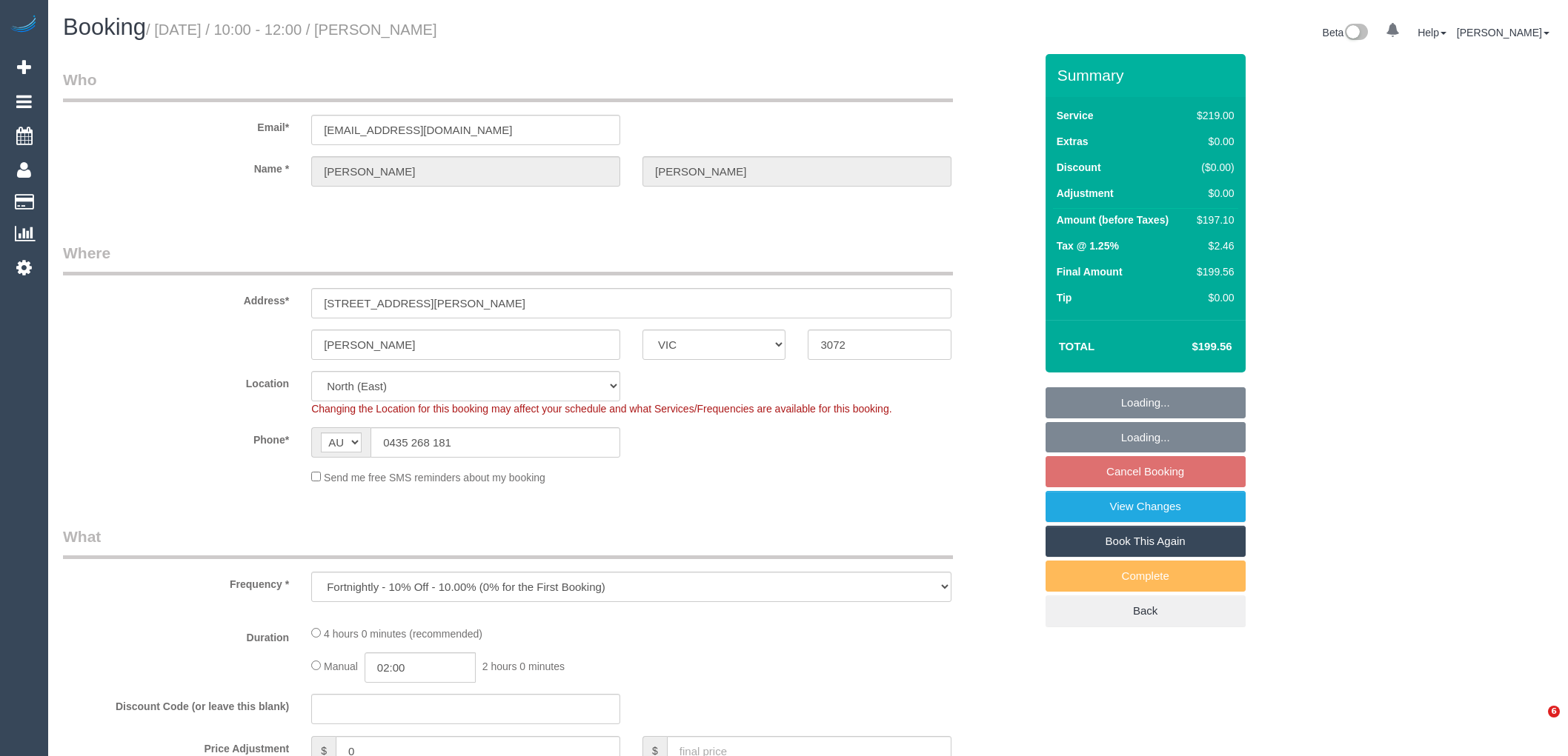
select select "number:36"
select select "number:34"
select select "number:11"
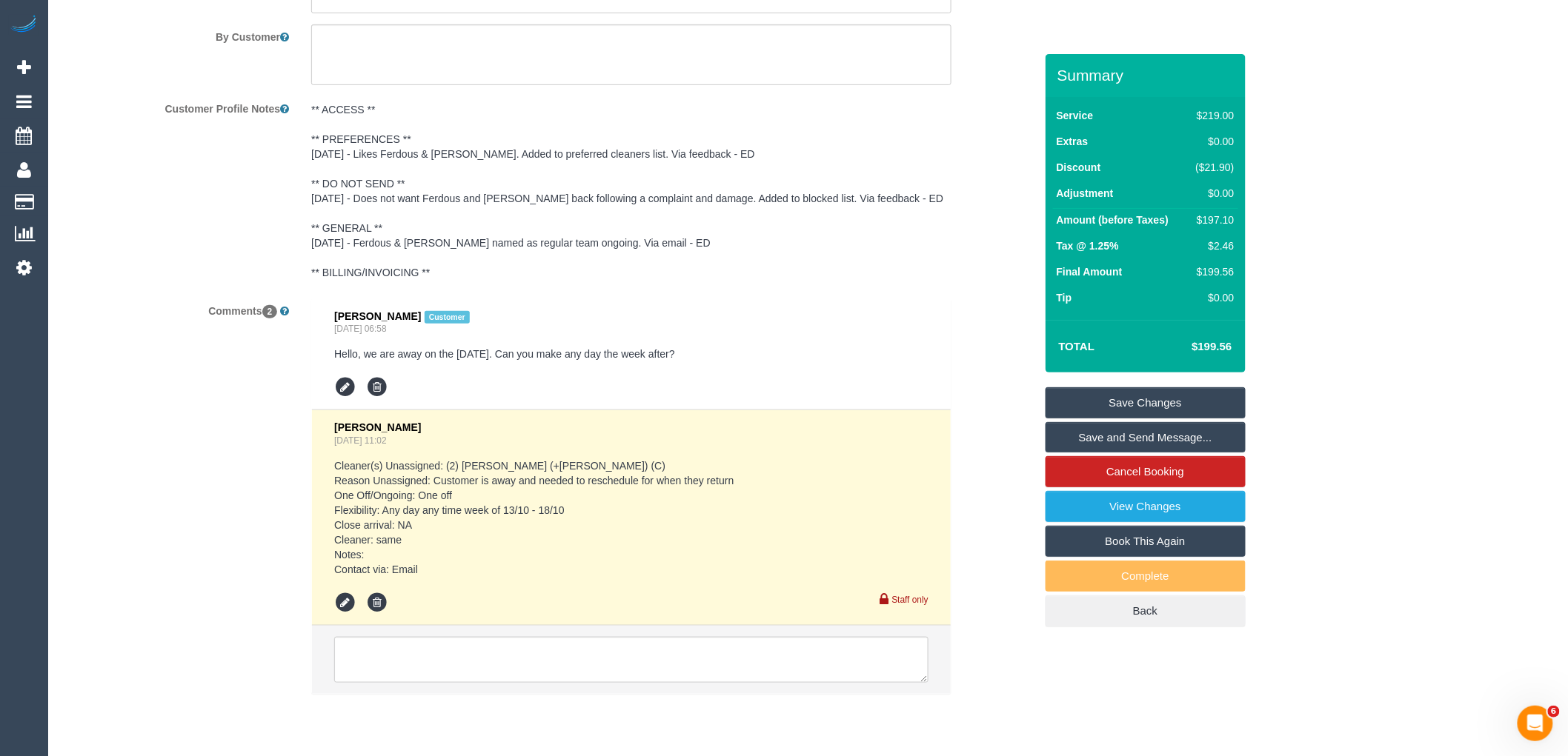
scroll to position [2713, 0]
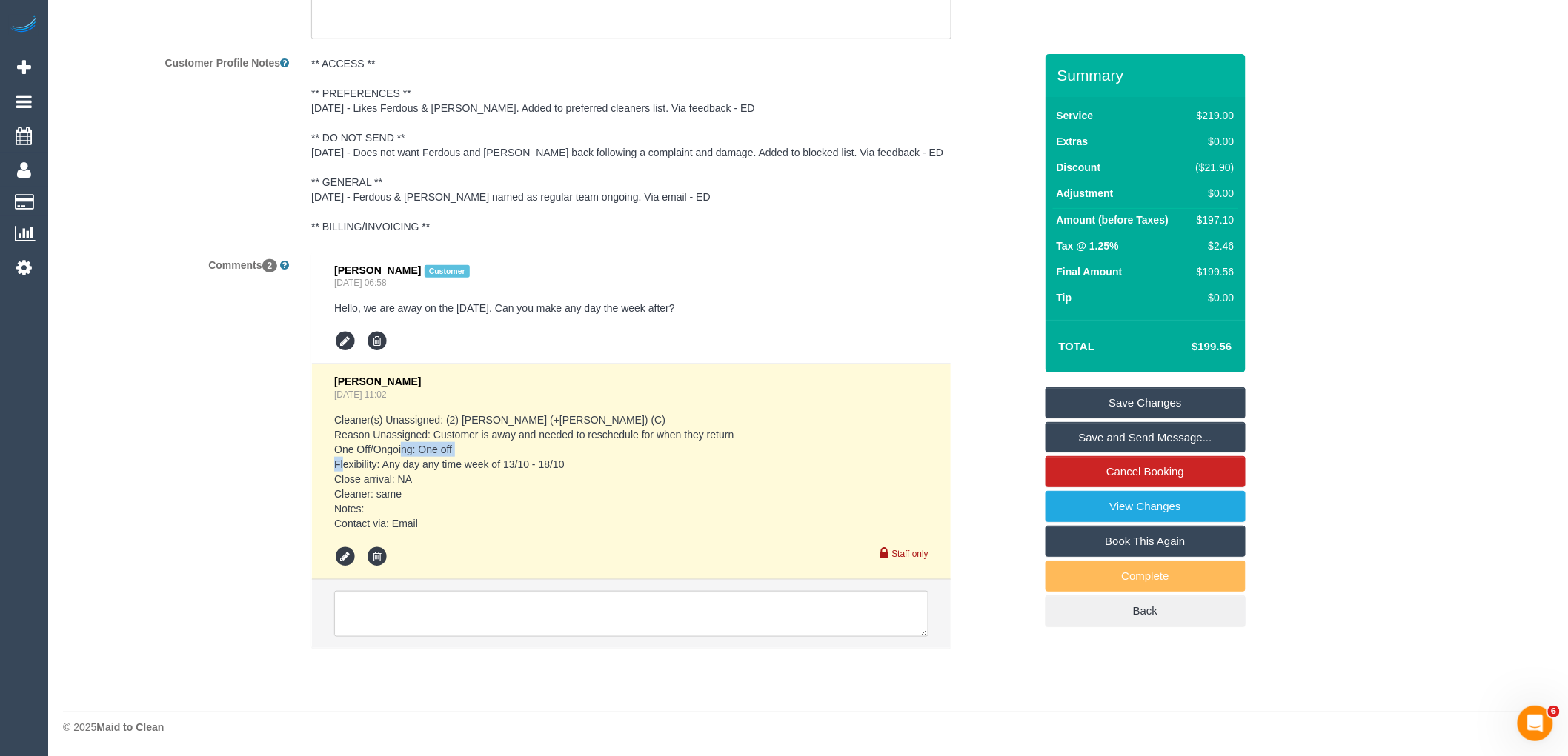
drag, startPoint x: 384, startPoint y: 462, endPoint x: 697, endPoint y: 447, distance: 313.4
click at [697, 447] on pre "Cleaner(s) Unassigned: (2) [PERSON_NAME] (+[PERSON_NAME]) (C) Reason Unassigned…" at bounding box center [631, 471] width 594 height 118
click at [613, 463] on pre "Cleaner(s) Unassigned: (2) [PERSON_NAME] (+[PERSON_NAME]) (C) Reason Unassigned…" at bounding box center [631, 471] width 594 height 118
drag, startPoint x: 548, startPoint y: 460, endPoint x: 678, endPoint y: 463, distance: 130.0
click at [624, 463] on pre "Cleaner(s) Unassigned: (2) [PERSON_NAME] (+[PERSON_NAME]) (C) Reason Unassigned…" at bounding box center [631, 471] width 594 height 118
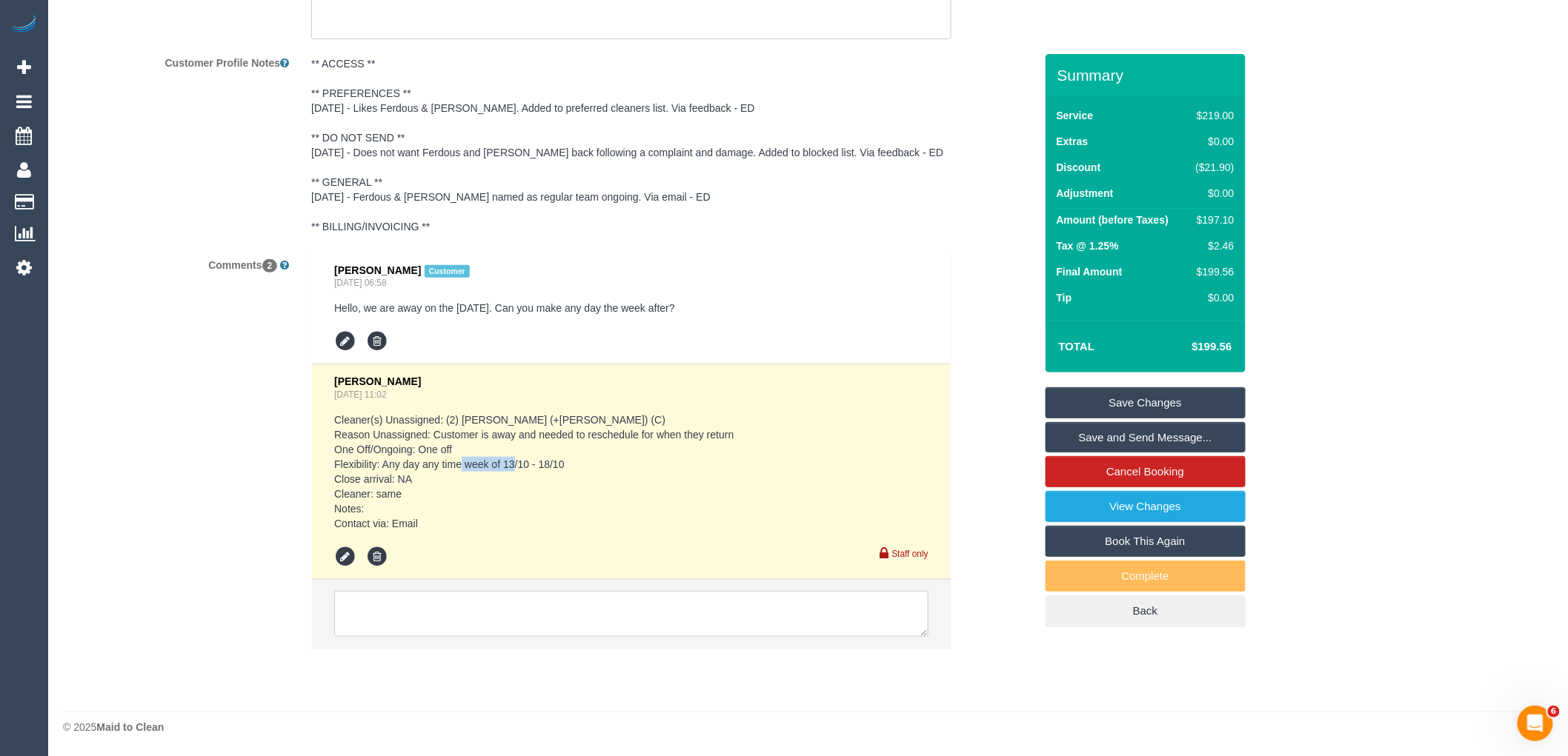
click at [683, 464] on pre "Cleaner(s) Unassigned: (2) [PERSON_NAME] (+[PERSON_NAME]) (C) Reason Unassigned…" at bounding box center [631, 471] width 594 height 118
drag, startPoint x: 530, startPoint y: 466, endPoint x: 308, endPoint y: 466, distance: 222.0
click at [308, 466] on div "[PERSON_NAME] Customer [DATE] 06:58 Hello, we are away on the [DATE]. Can you m…" at bounding box center [631, 458] width 662 height 411
click at [780, 446] on pre "Cleaner(s) Unassigned: (2) [PERSON_NAME] (+[PERSON_NAME]) (C) Reason Unassigned…" at bounding box center [631, 471] width 594 height 118
